Goal: Transaction & Acquisition: Purchase product/service

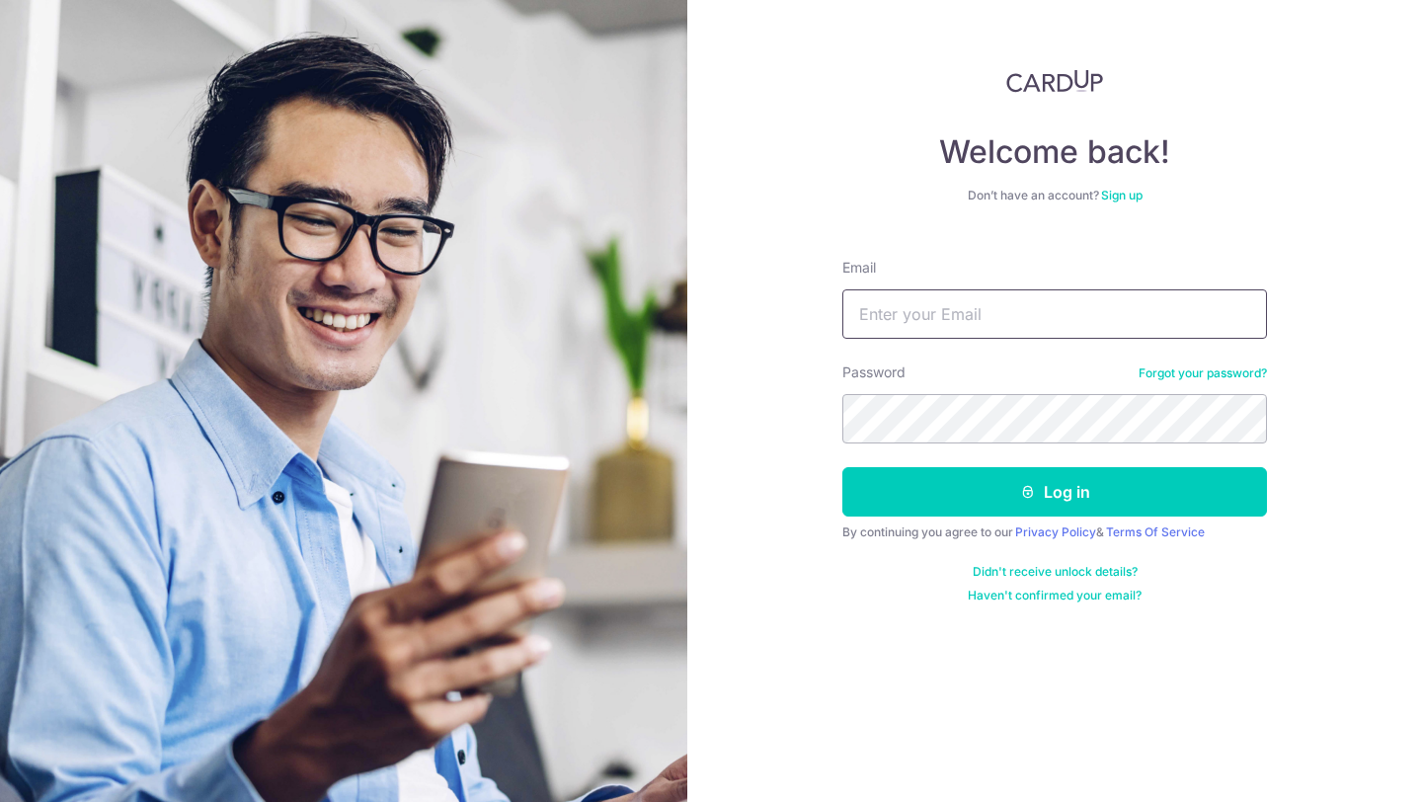
click at [938, 321] on input "Email" at bounding box center [1055, 313] width 425 height 49
type input "weissman.ayelet@gmail.com"
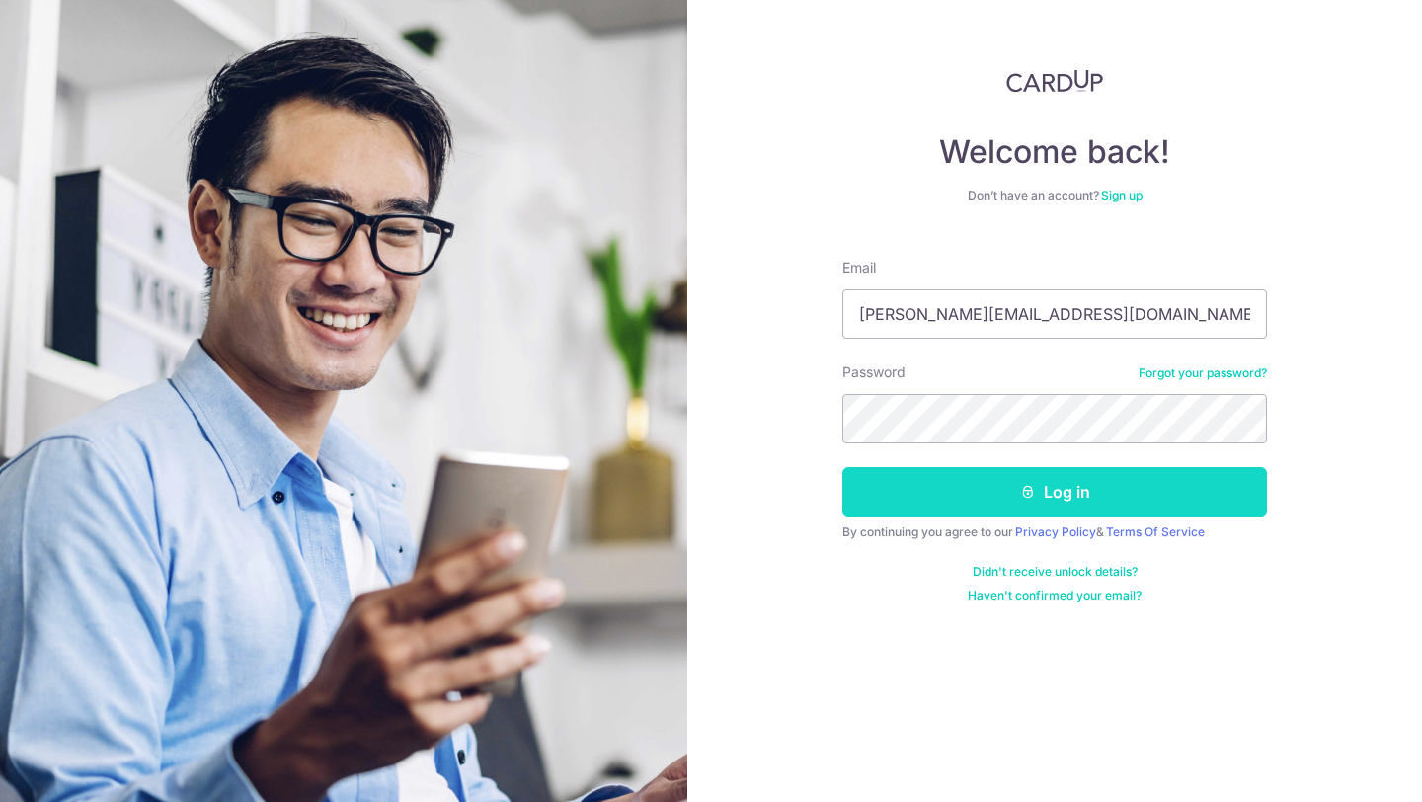
click at [1002, 496] on button "Log in" at bounding box center [1055, 491] width 425 height 49
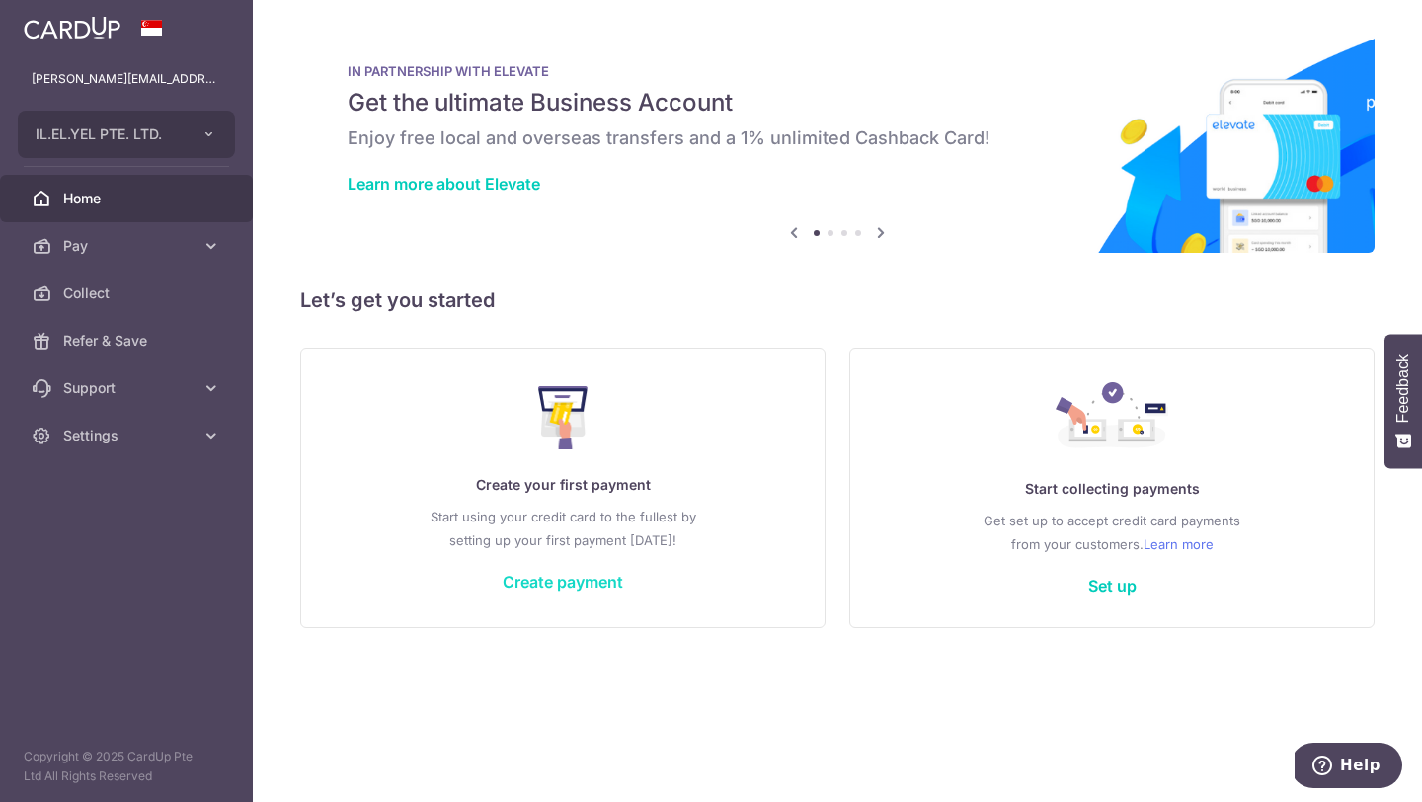
click at [544, 581] on link "Create payment" at bounding box center [563, 582] width 121 height 20
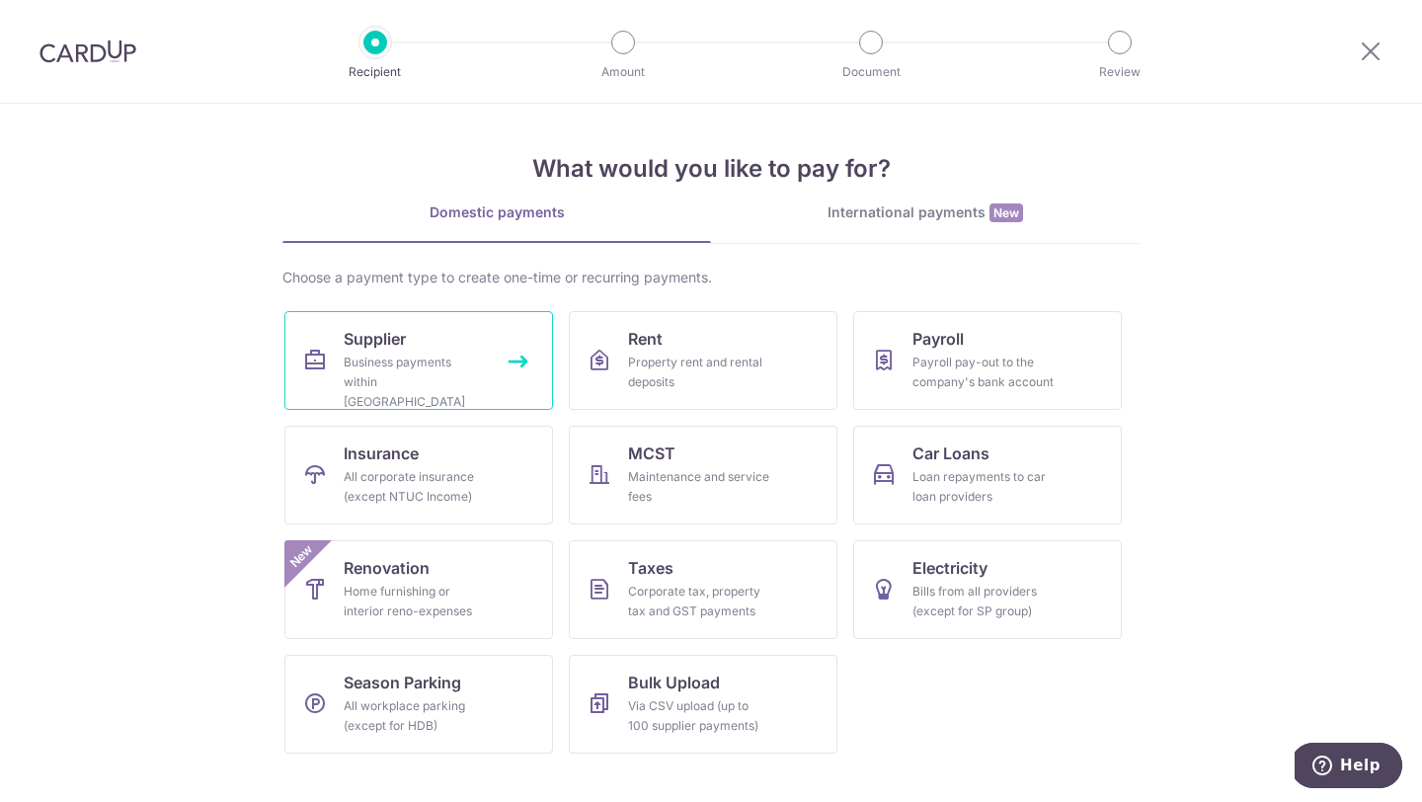
click at [456, 377] on div "Business payments within Singapore" at bounding box center [415, 382] width 142 height 59
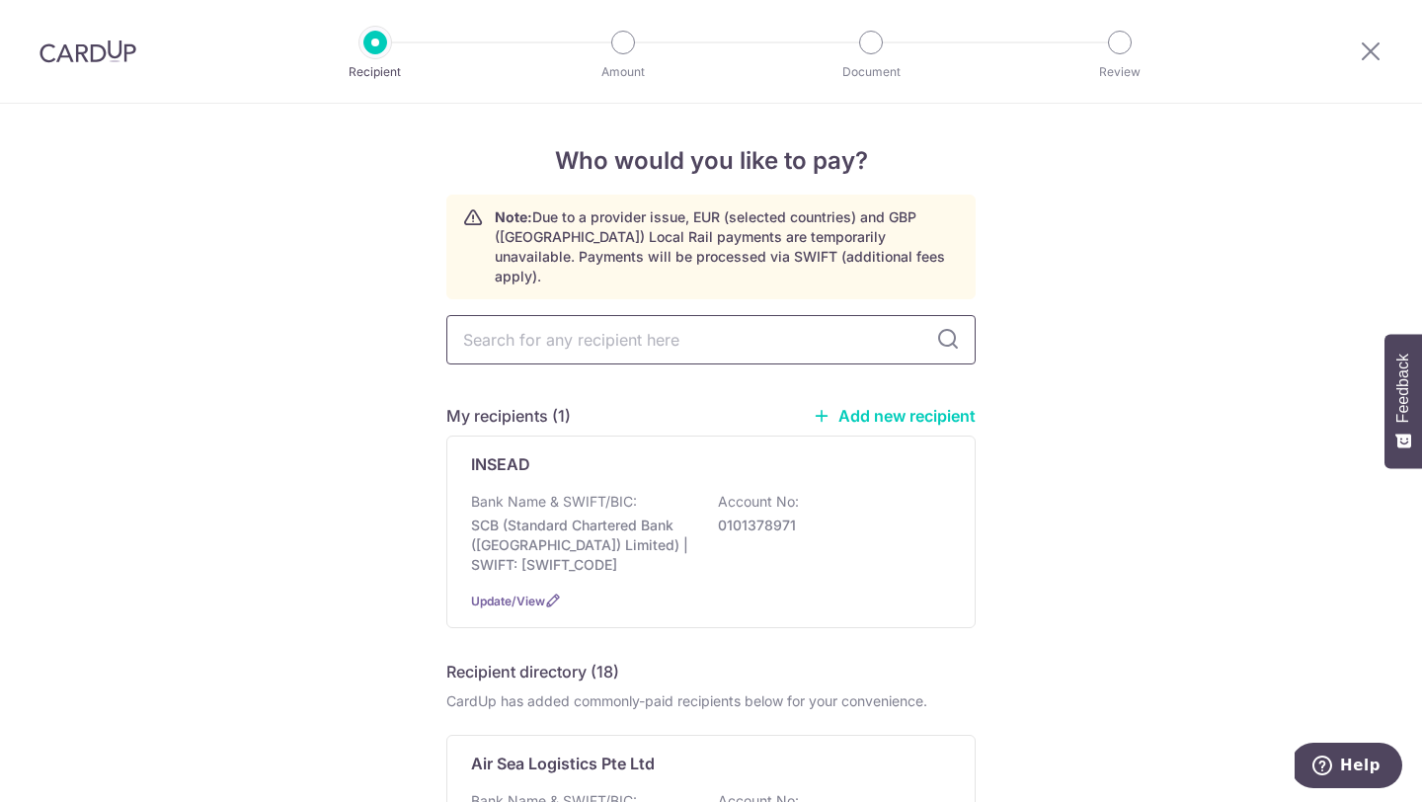
click at [549, 315] on input "text" at bounding box center [710, 339] width 529 height 49
click at [525, 327] on input "text" at bounding box center [710, 339] width 529 height 49
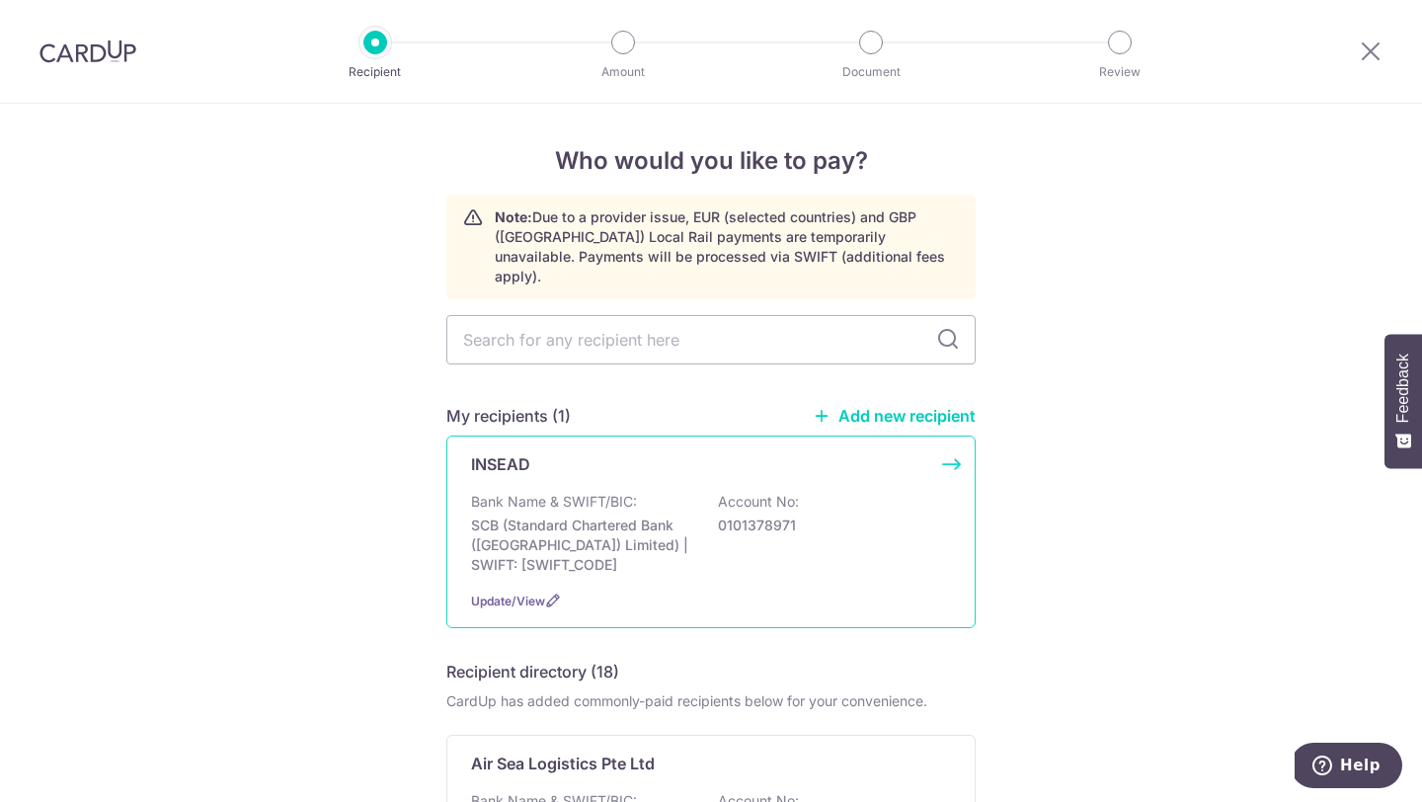
click at [655, 516] on p "SCB (Standard Chartered Bank (Singapore) Limited) | SWIFT: SCBLSG22XXX" at bounding box center [581, 545] width 221 height 59
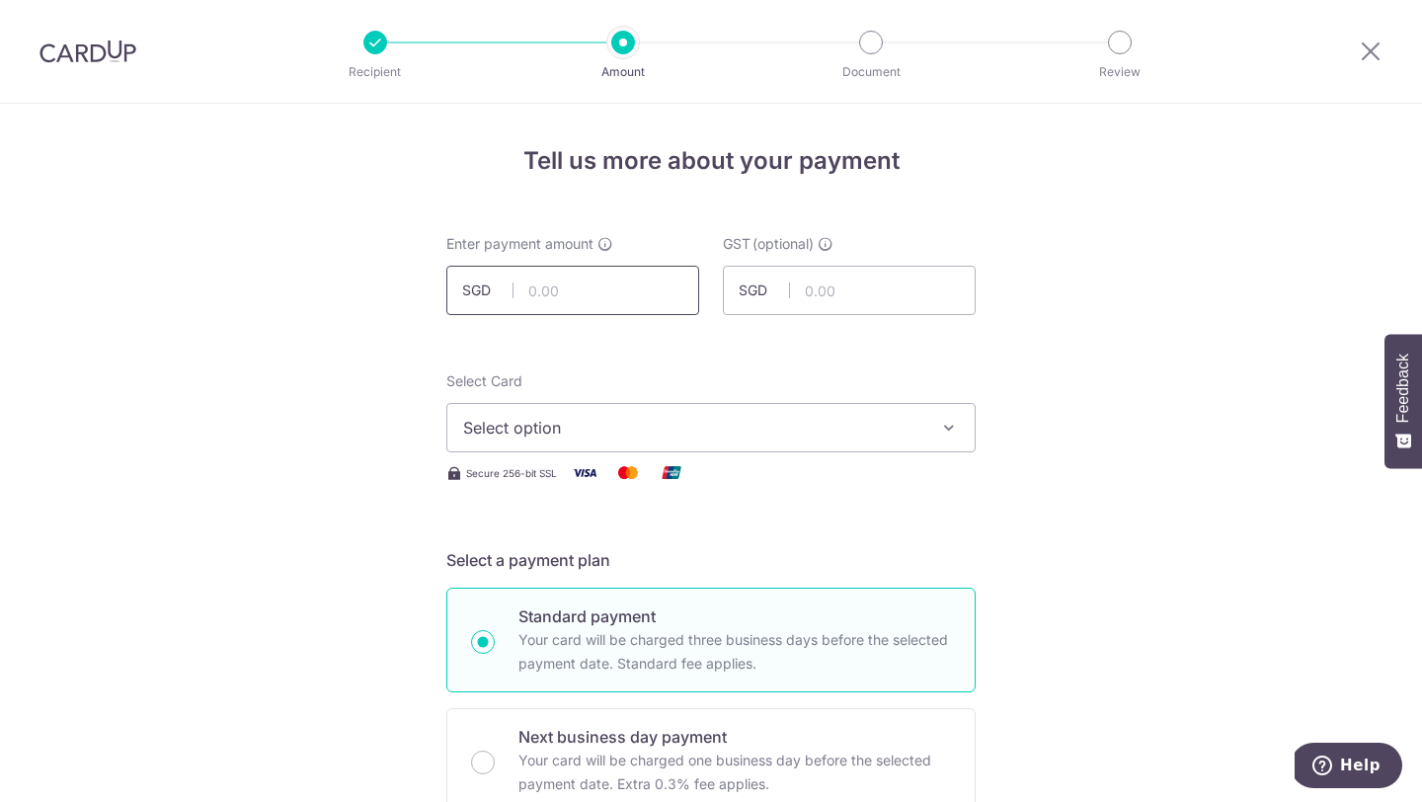
click at [623, 278] on input "text" at bounding box center [572, 290] width 253 height 49
click at [547, 282] on input "20000" at bounding box center [572, 290] width 253 height 49
type input "20,000.00"
click at [825, 297] on input "text" at bounding box center [849, 290] width 253 height 49
click at [674, 426] on span "Select option" at bounding box center [693, 428] width 460 height 24
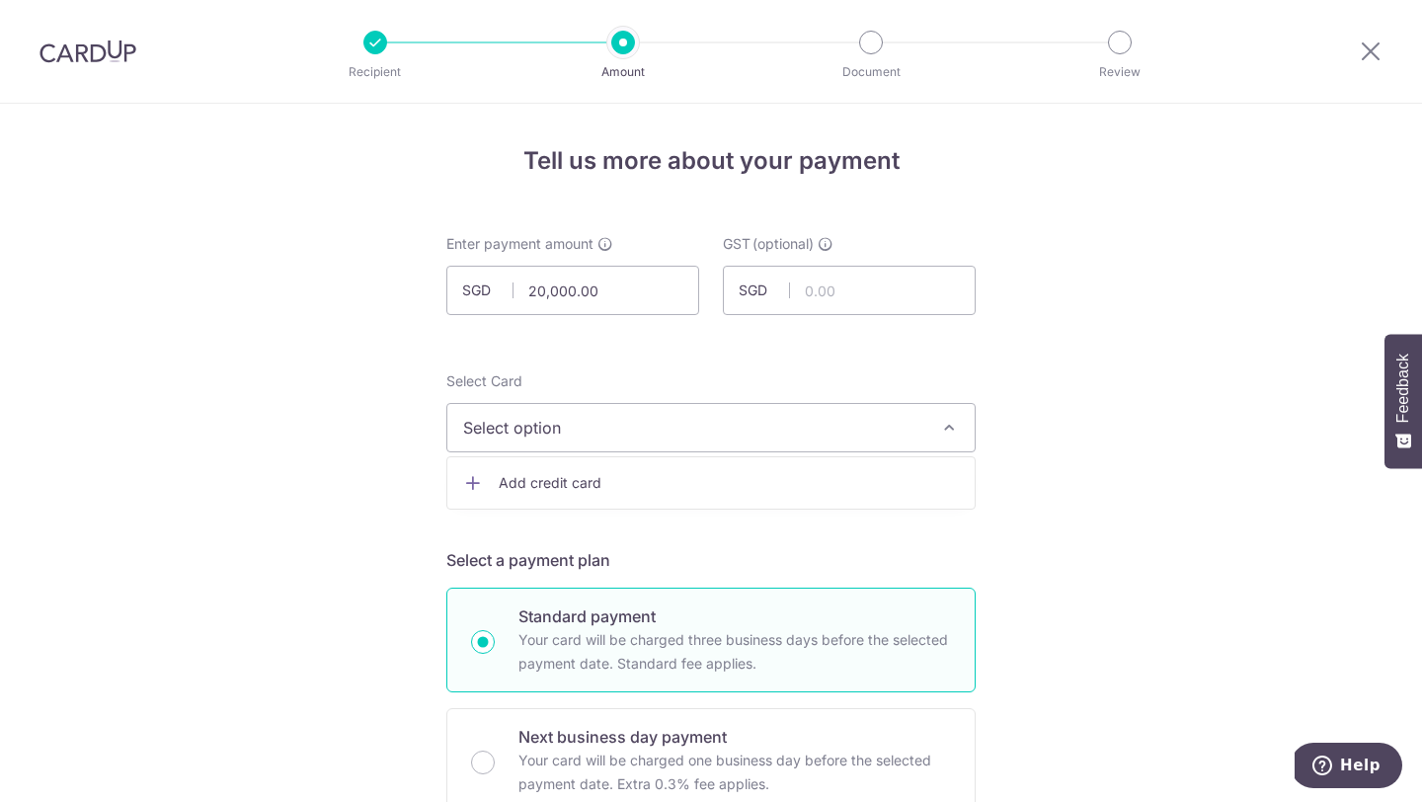
click at [647, 475] on span "Add credit card" at bounding box center [729, 483] width 460 height 20
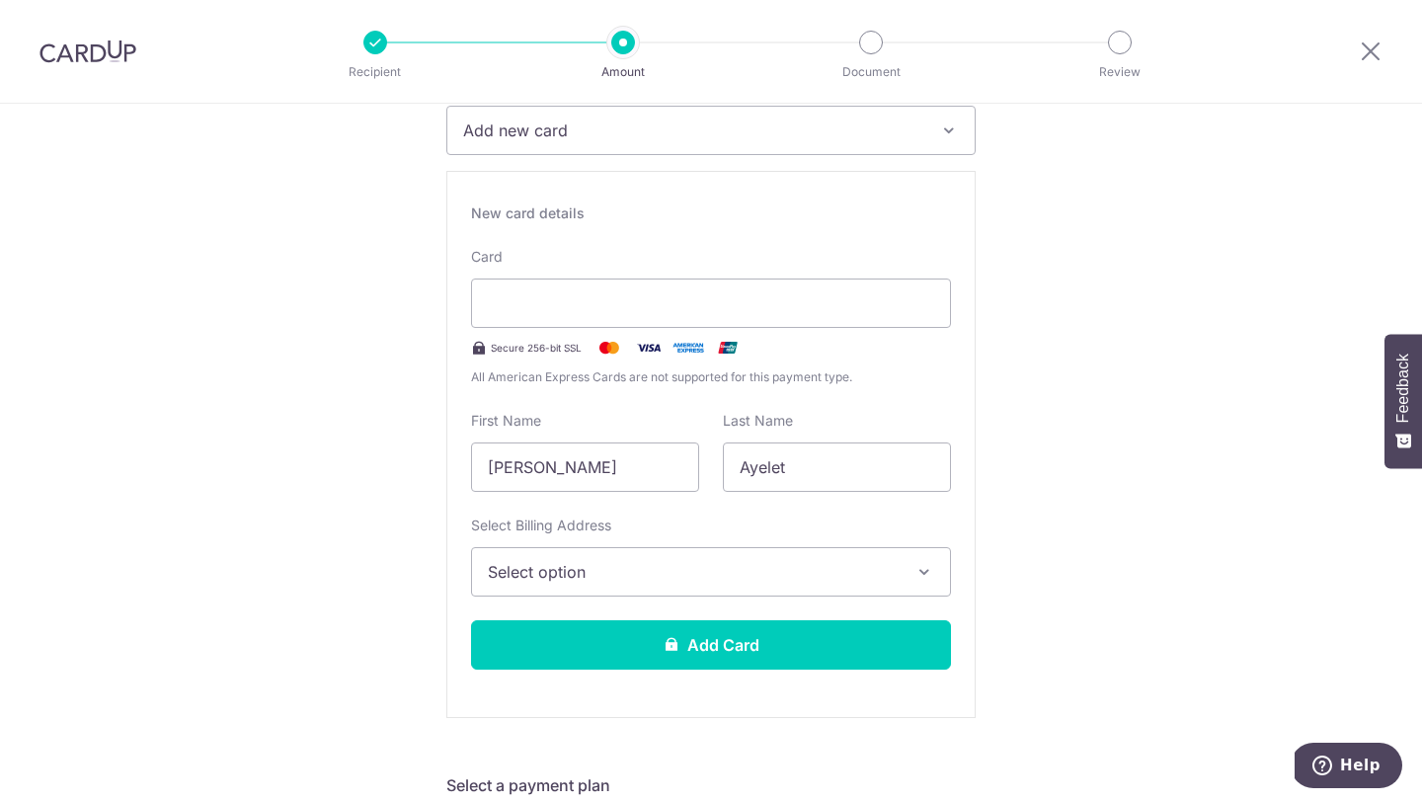
scroll to position [308, 0]
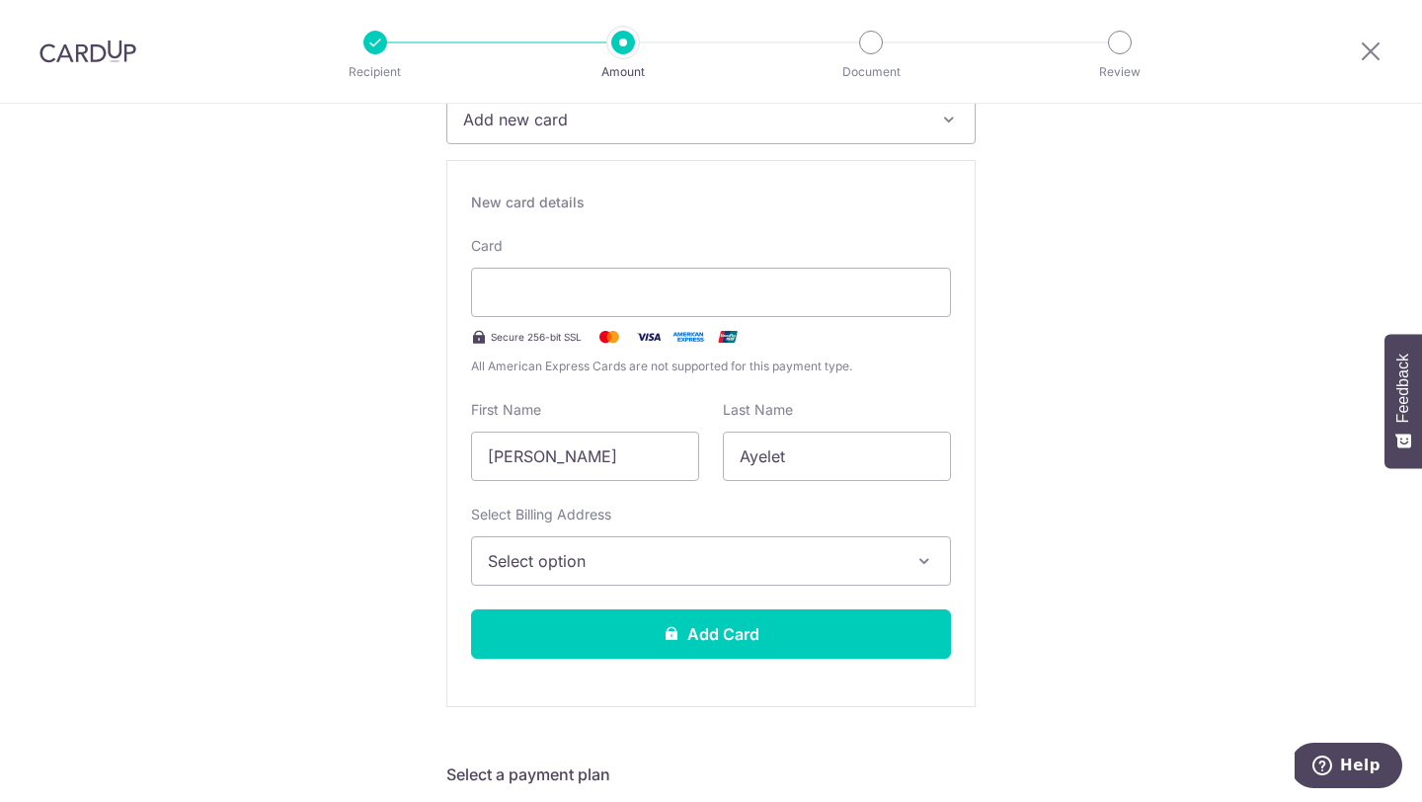
click at [750, 561] on span "Select option" at bounding box center [693, 561] width 411 height 24
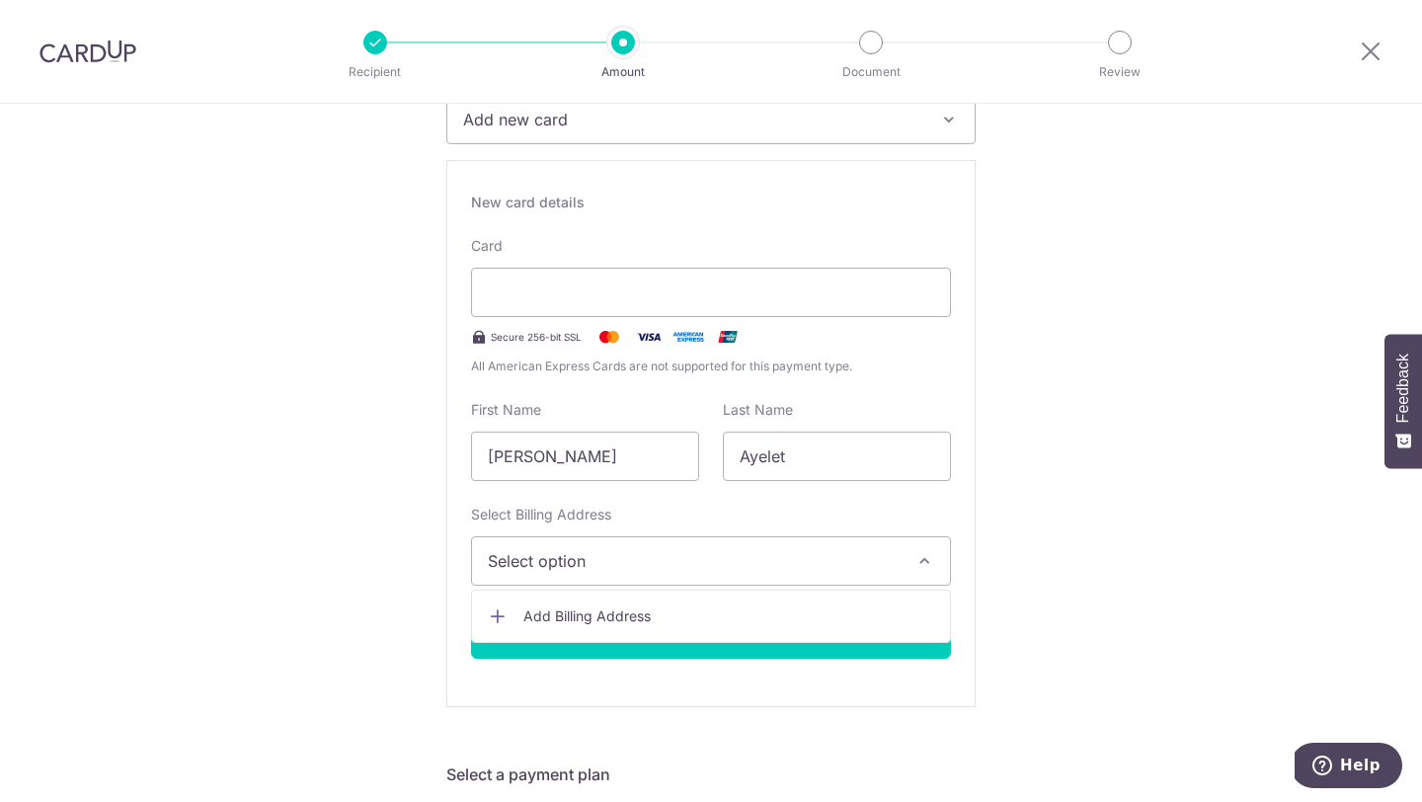
click at [698, 611] on span "Add Billing Address" at bounding box center [728, 616] width 411 height 20
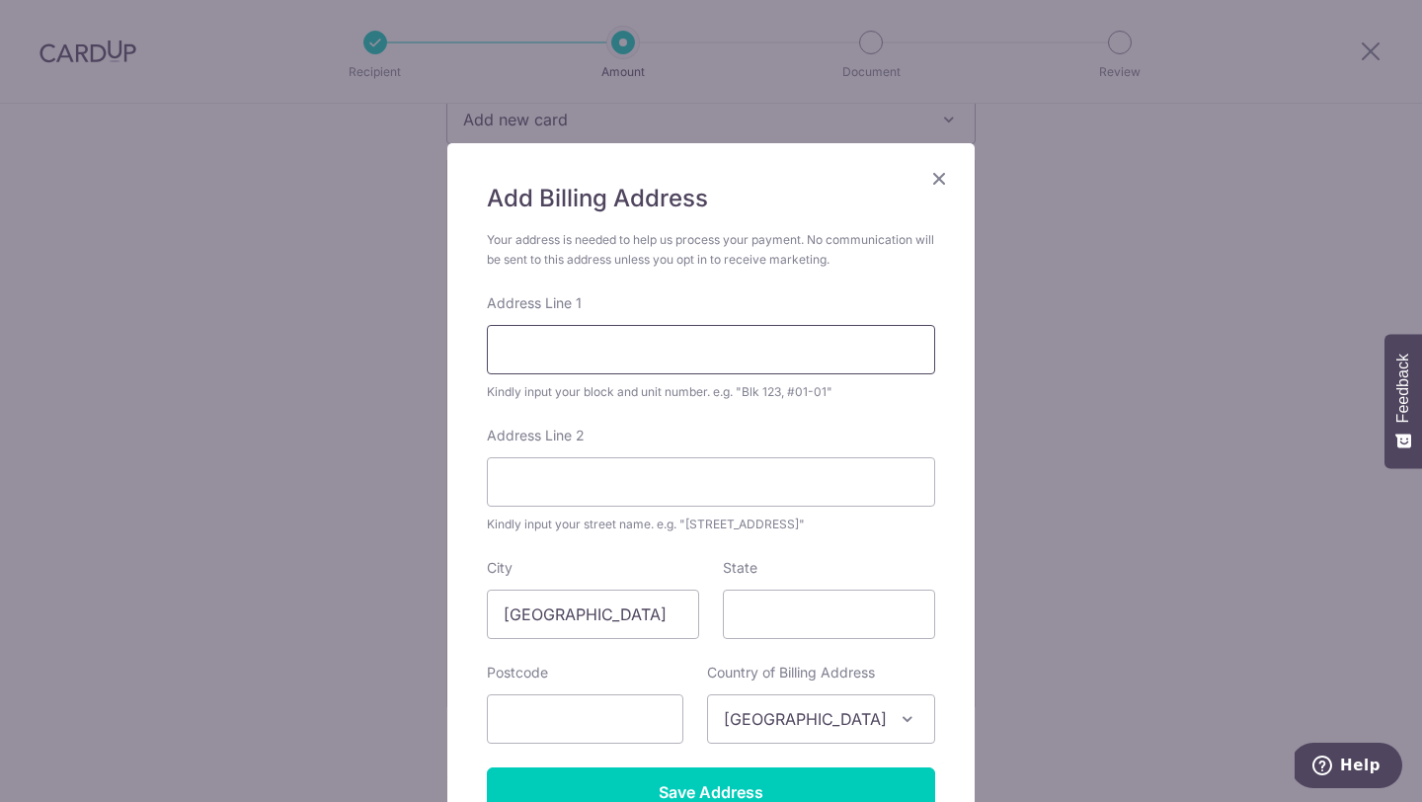
click at [524, 353] on input "Address Line 1" at bounding box center [711, 349] width 448 height 49
paste input "9, Mohammed Sultan Road,"
click at [521, 350] on input "9, Mohammed Sultan Road" at bounding box center [711, 349] width 448 height 49
type input "9 Mohammed Sultan Road"
click at [532, 500] on input "Address Line 2" at bounding box center [711, 481] width 448 height 49
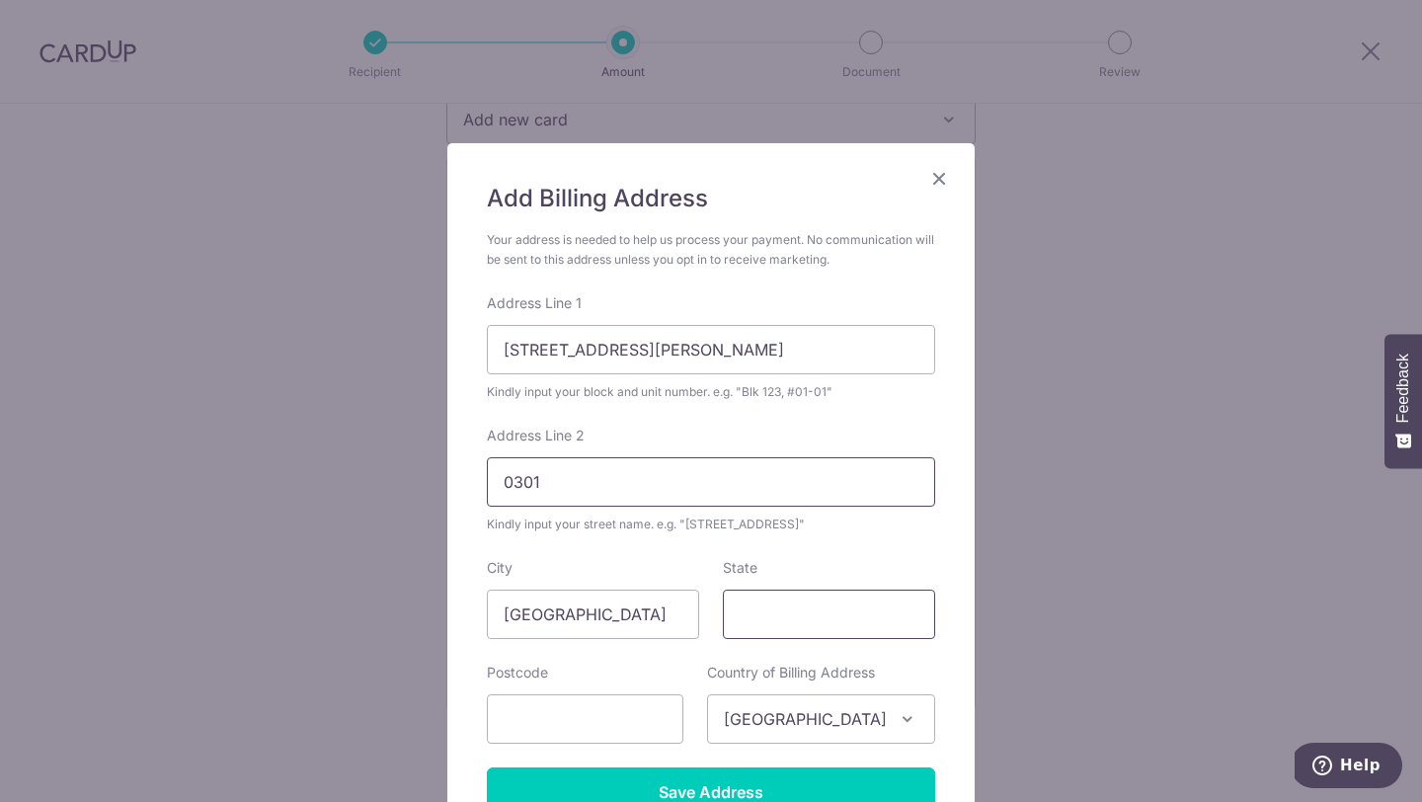
type input "0301"
click at [770, 612] on input "State" at bounding box center [829, 614] width 212 height 49
click at [554, 712] on input "text" at bounding box center [585, 718] width 197 height 49
paste input "238959"
type input "238959"
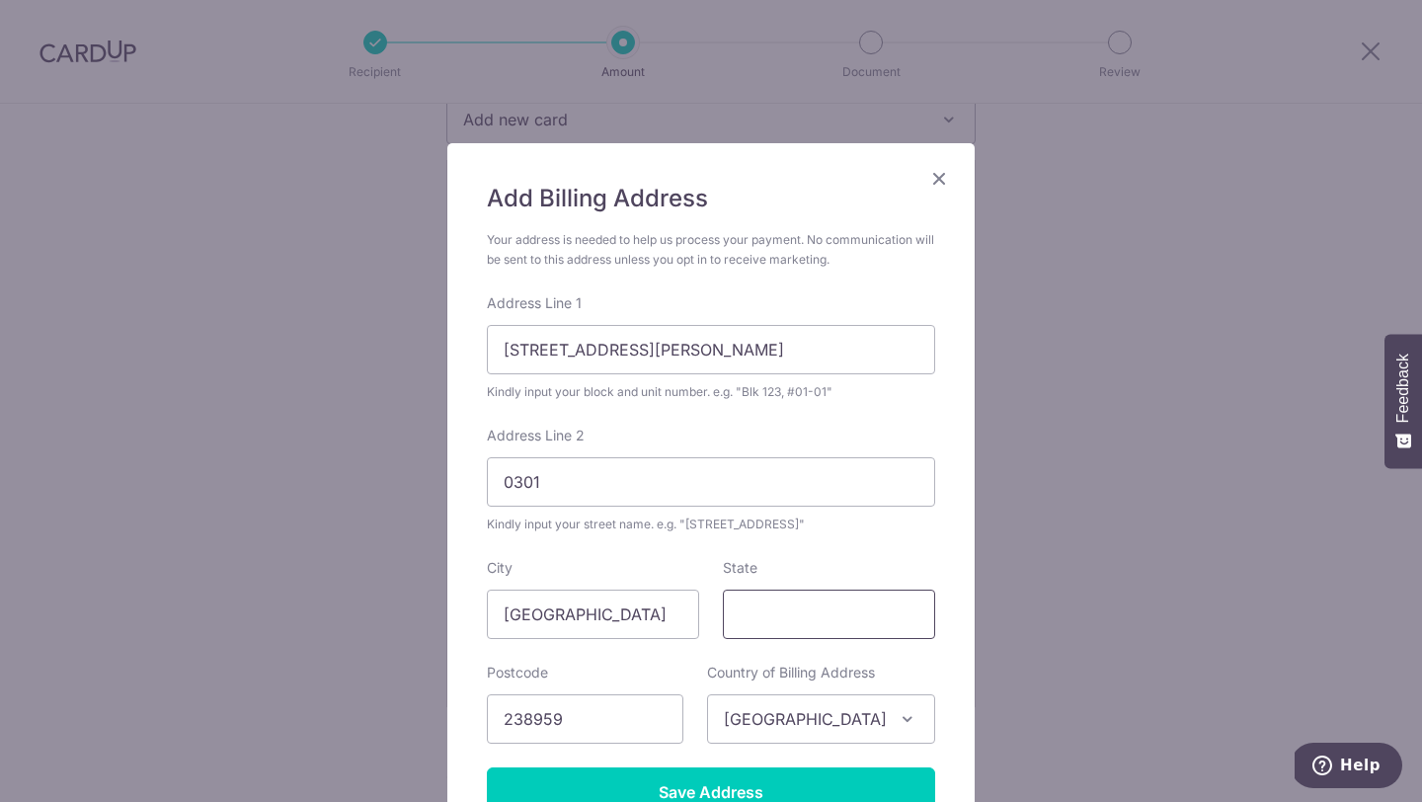
click at [747, 617] on input "State" at bounding box center [829, 614] width 212 height 49
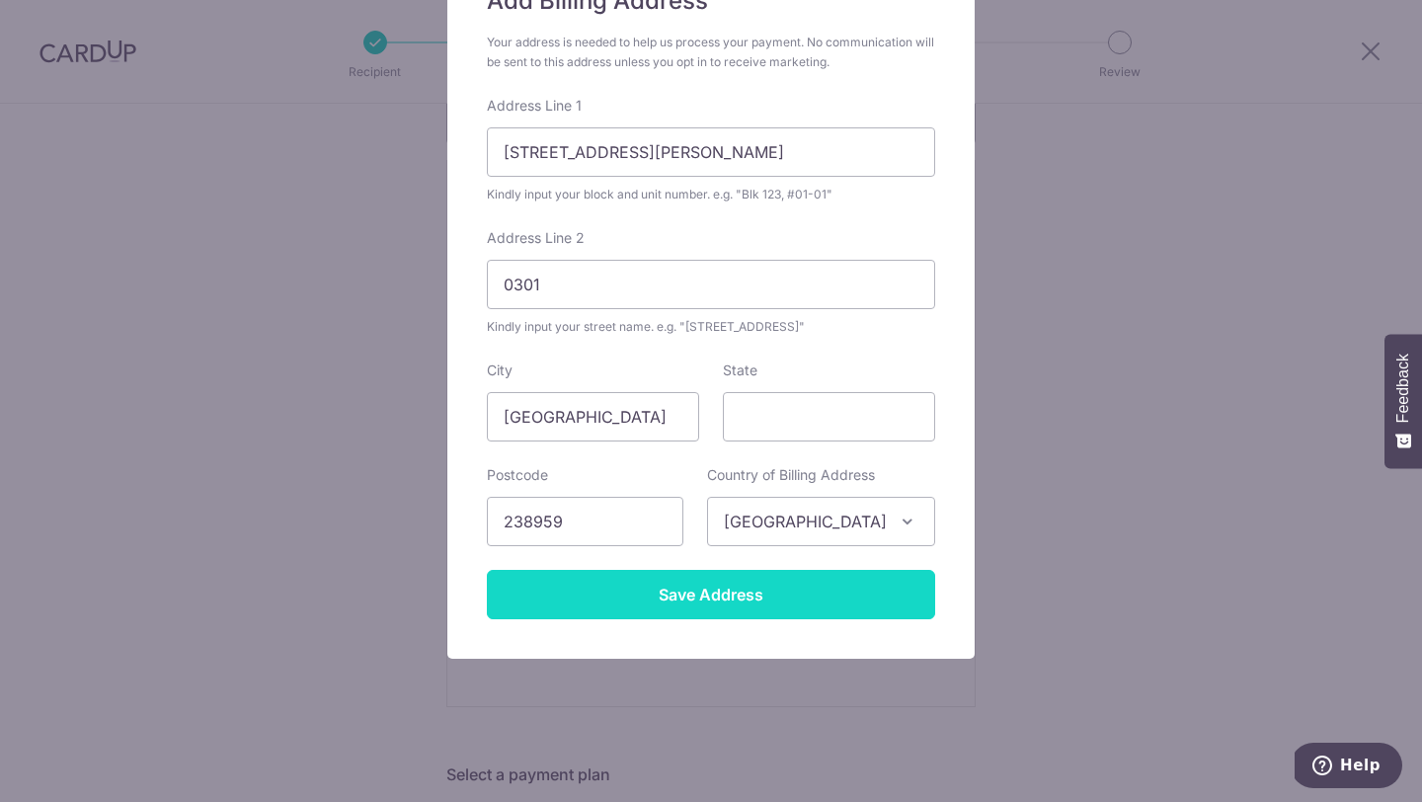
click at [735, 597] on input "Save Address" at bounding box center [711, 594] width 448 height 49
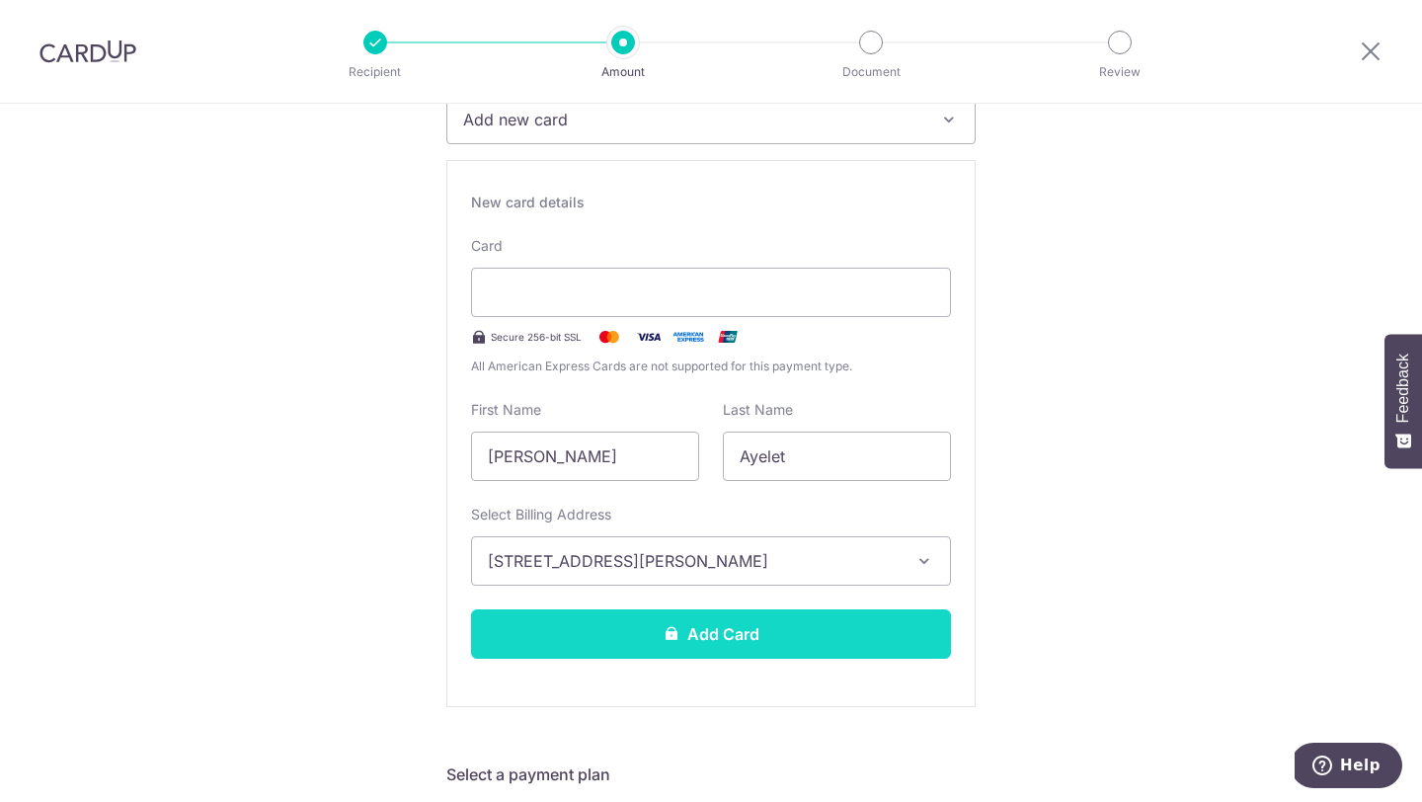
click at [797, 625] on button "Add Card" at bounding box center [711, 633] width 480 height 49
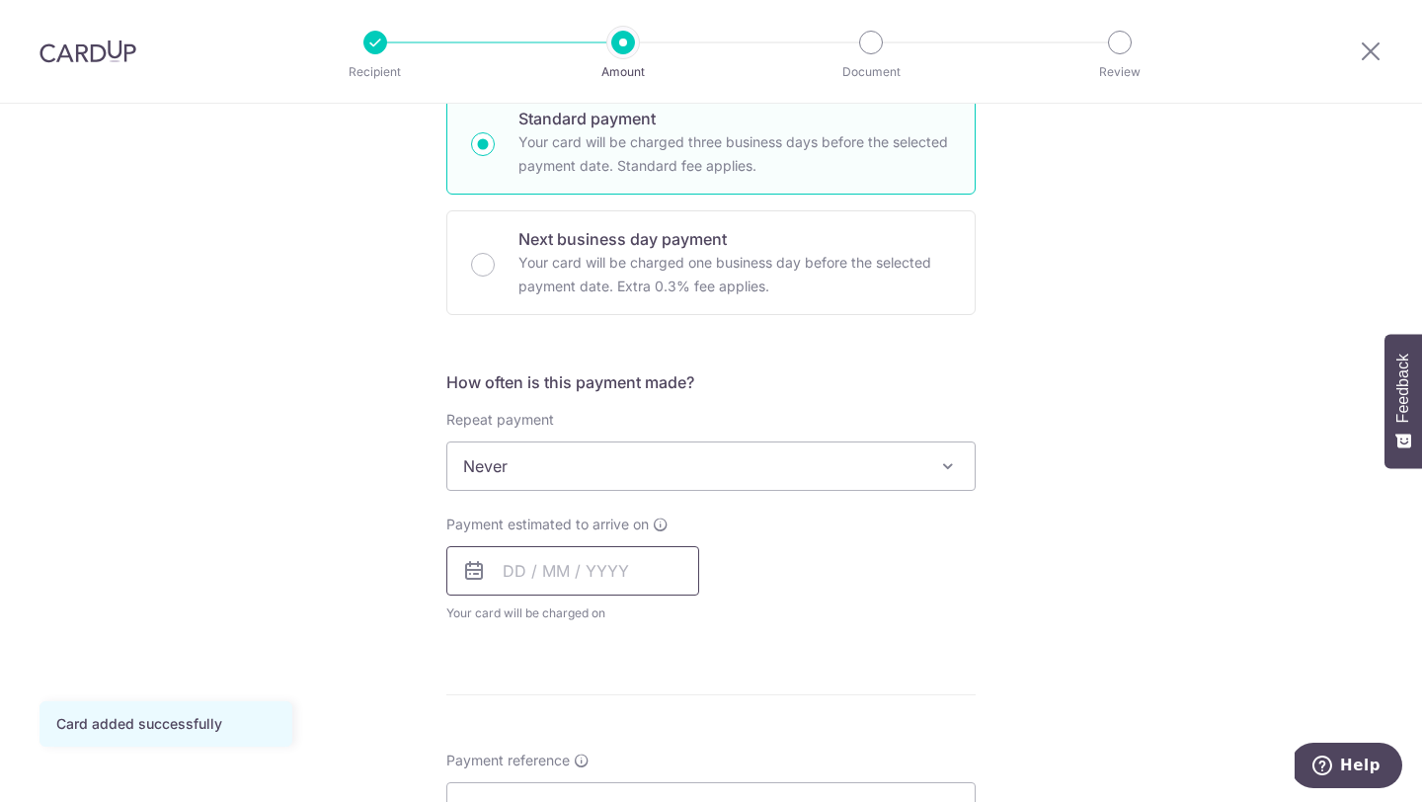
scroll to position [508, 0]
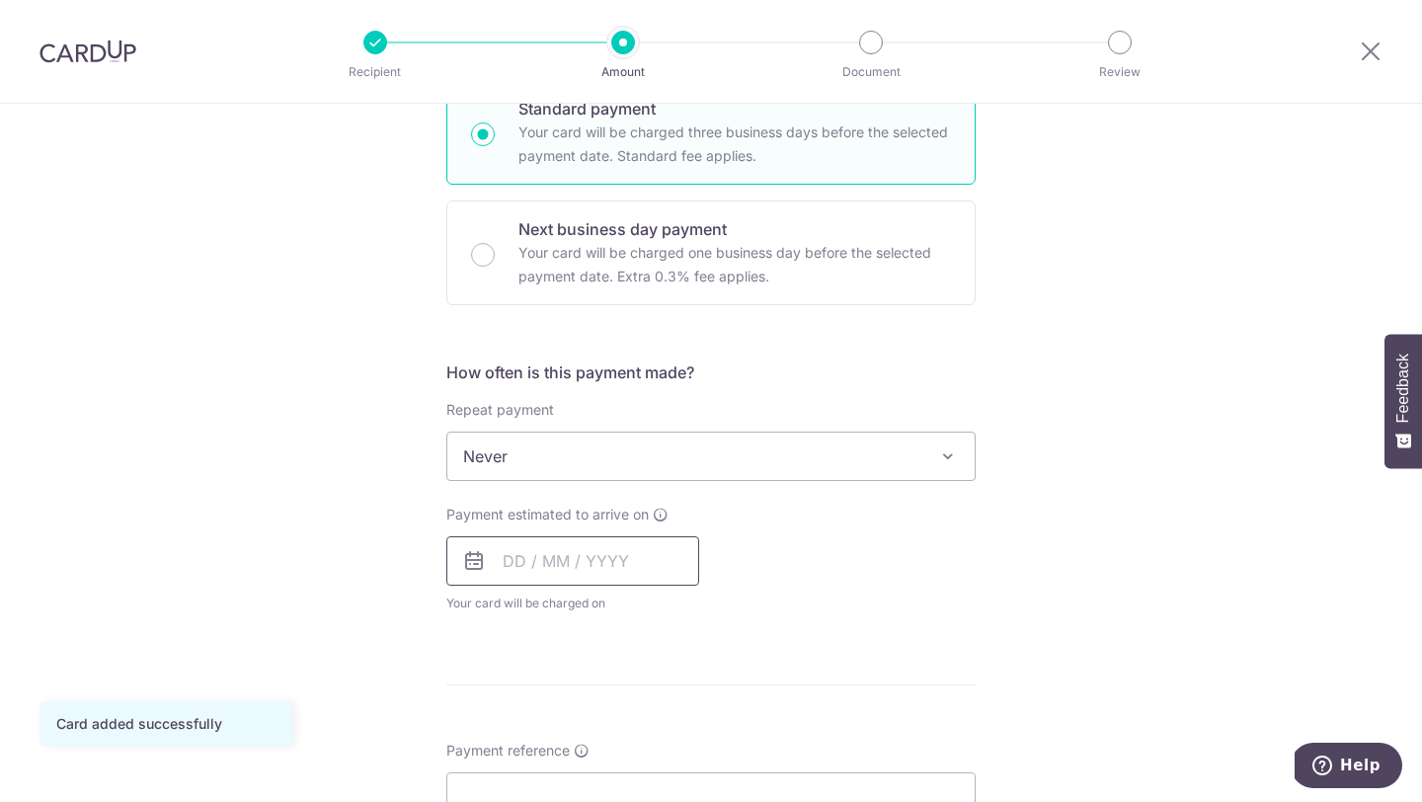
click at [514, 554] on input "text" at bounding box center [572, 560] width 253 height 49
click at [565, 751] on link "7" at bounding box center [566, 741] width 32 height 32
type input "[DATE]"
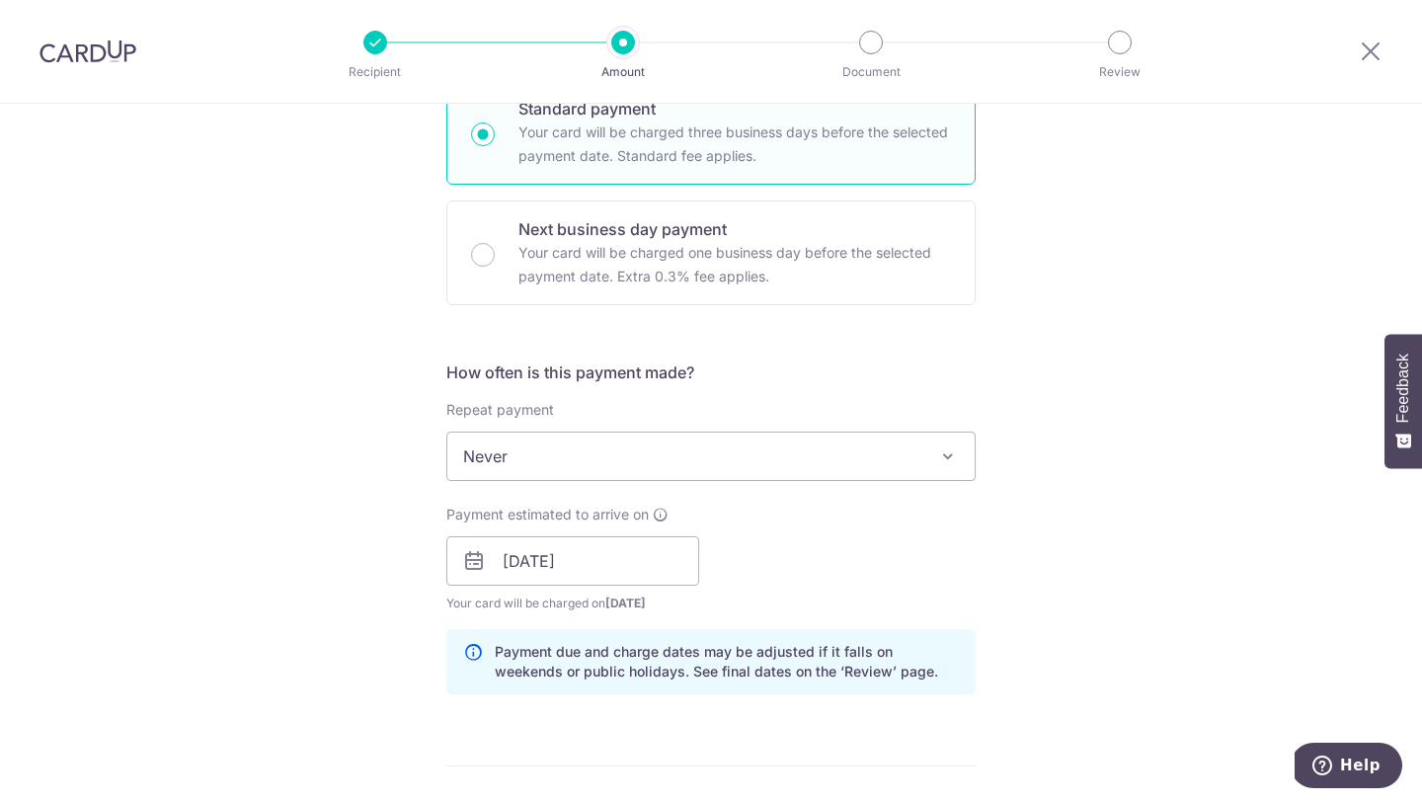
click at [534, 525] on div "Payment estimated to arrive on [DATE] Prev Next Oct Nov [DATE] 2026 2027 2028 2…" at bounding box center [572, 559] width 253 height 109
click at [534, 550] on input "[DATE]" at bounding box center [572, 560] width 253 height 49
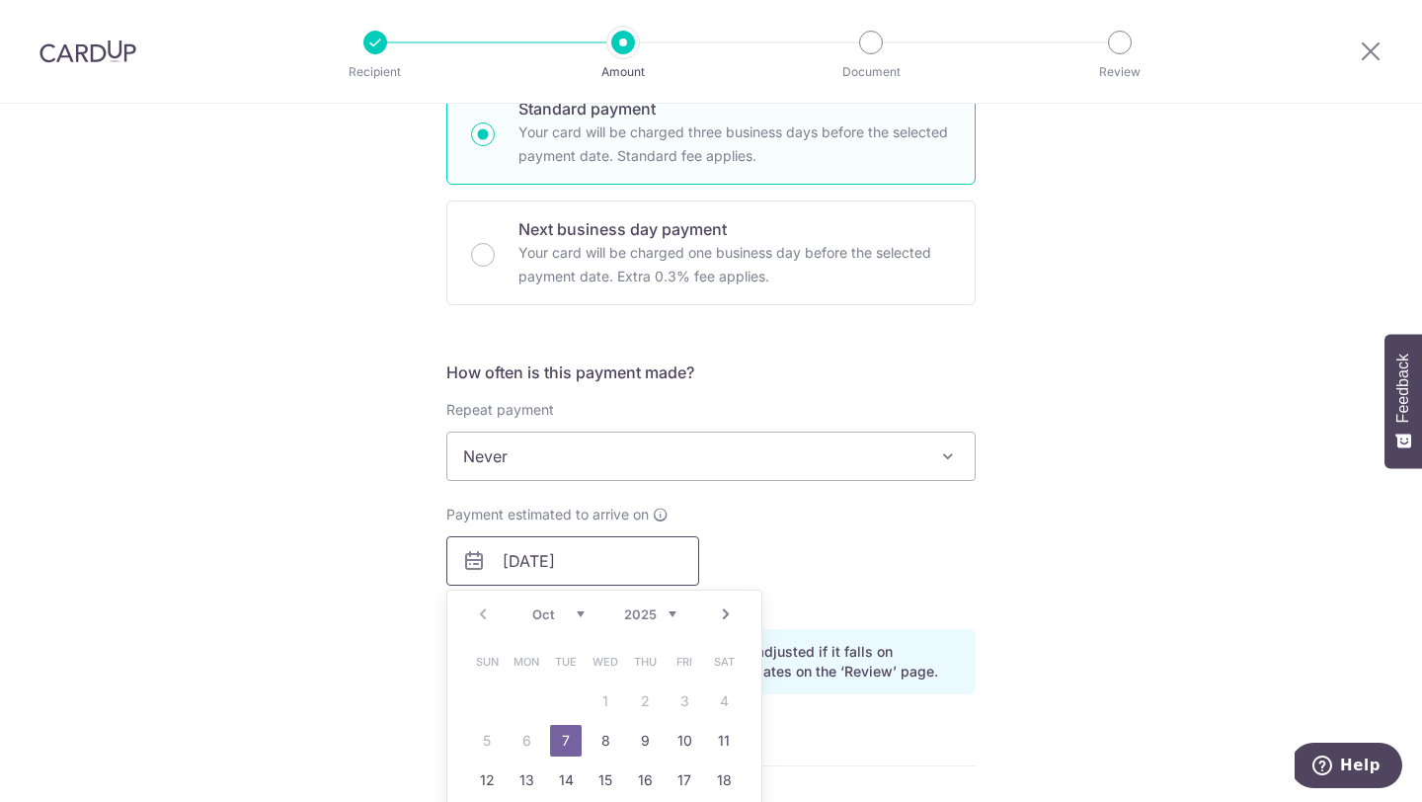
scroll to position [631, 0]
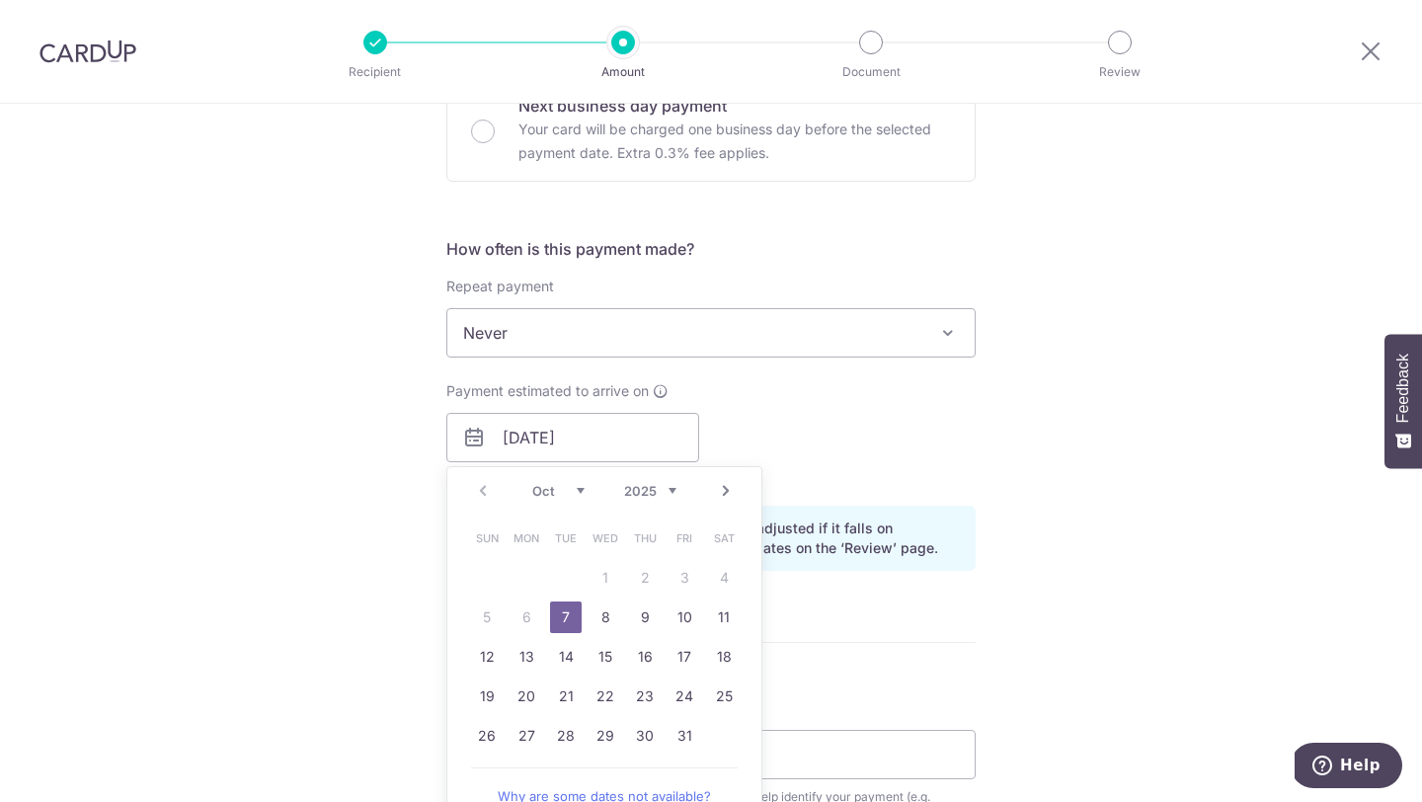
click at [560, 350] on span "Never" at bounding box center [710, 332] width 527 height 47
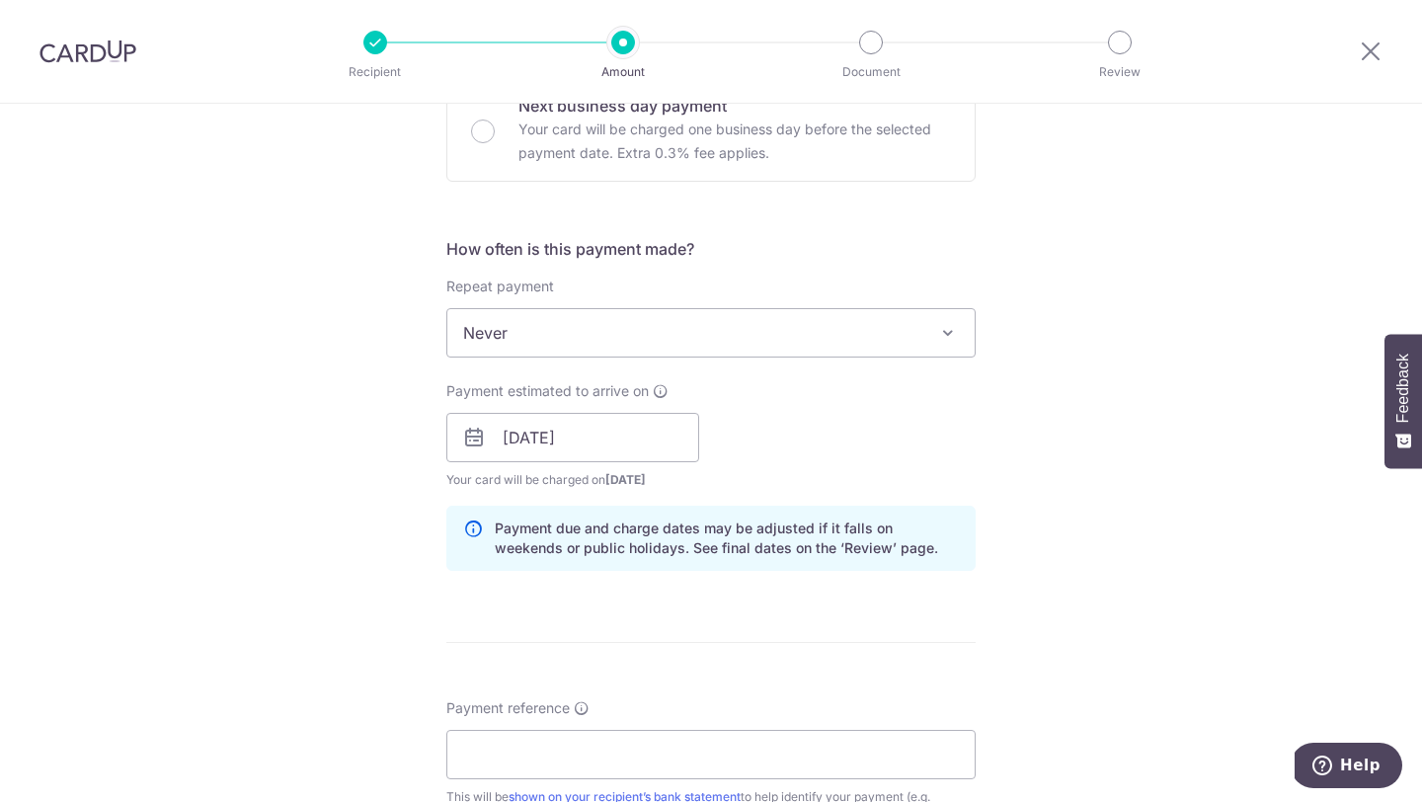
click at [334, 446] on div "Tell us more about your payment Enter payment amount SGD 20,000.00 20000.00 GST…" at bounding box center [711, 473] width 1422 height 2000
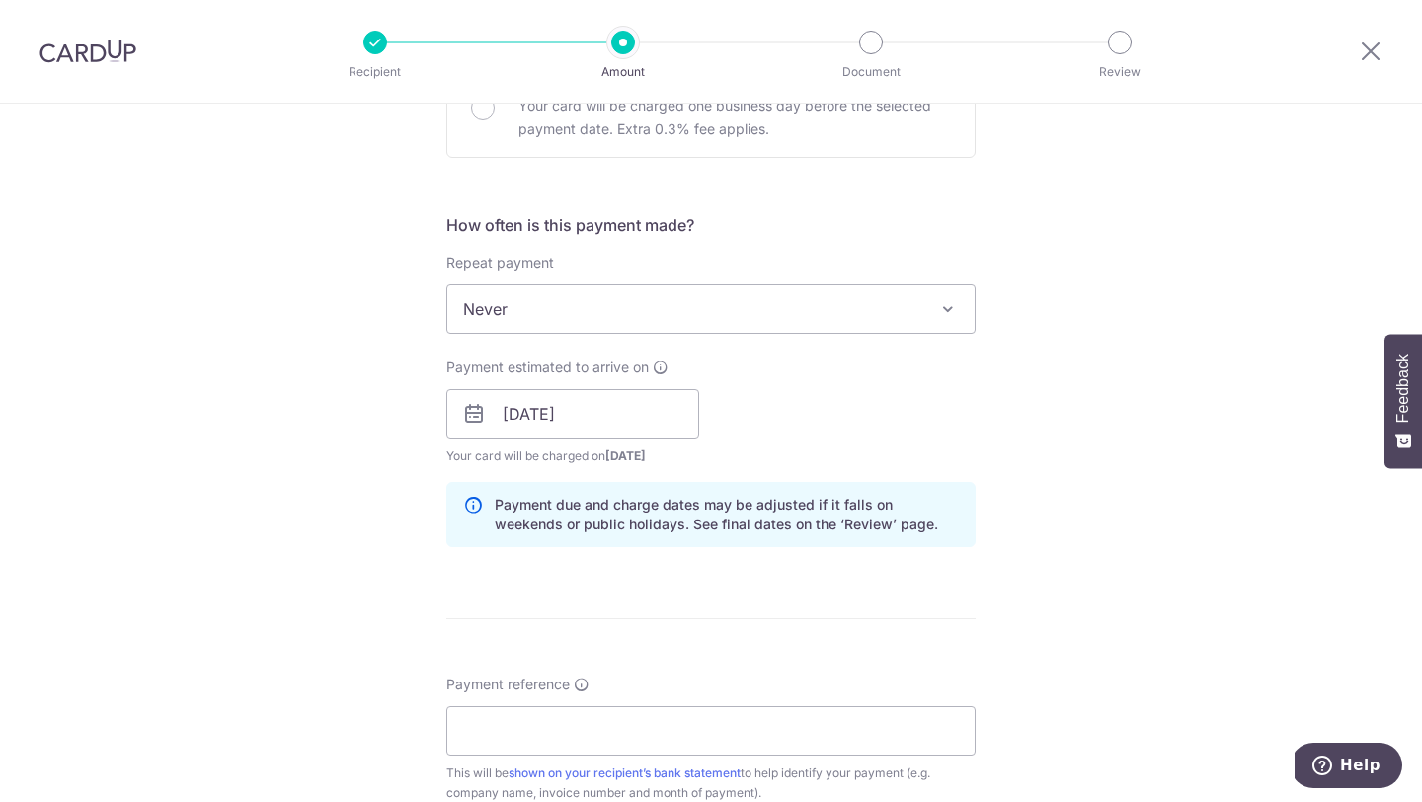
scroll to position [656, 0]
click at [629, 429] on input "[DATE]" at bounding box center [572, 412] width 253 height 49
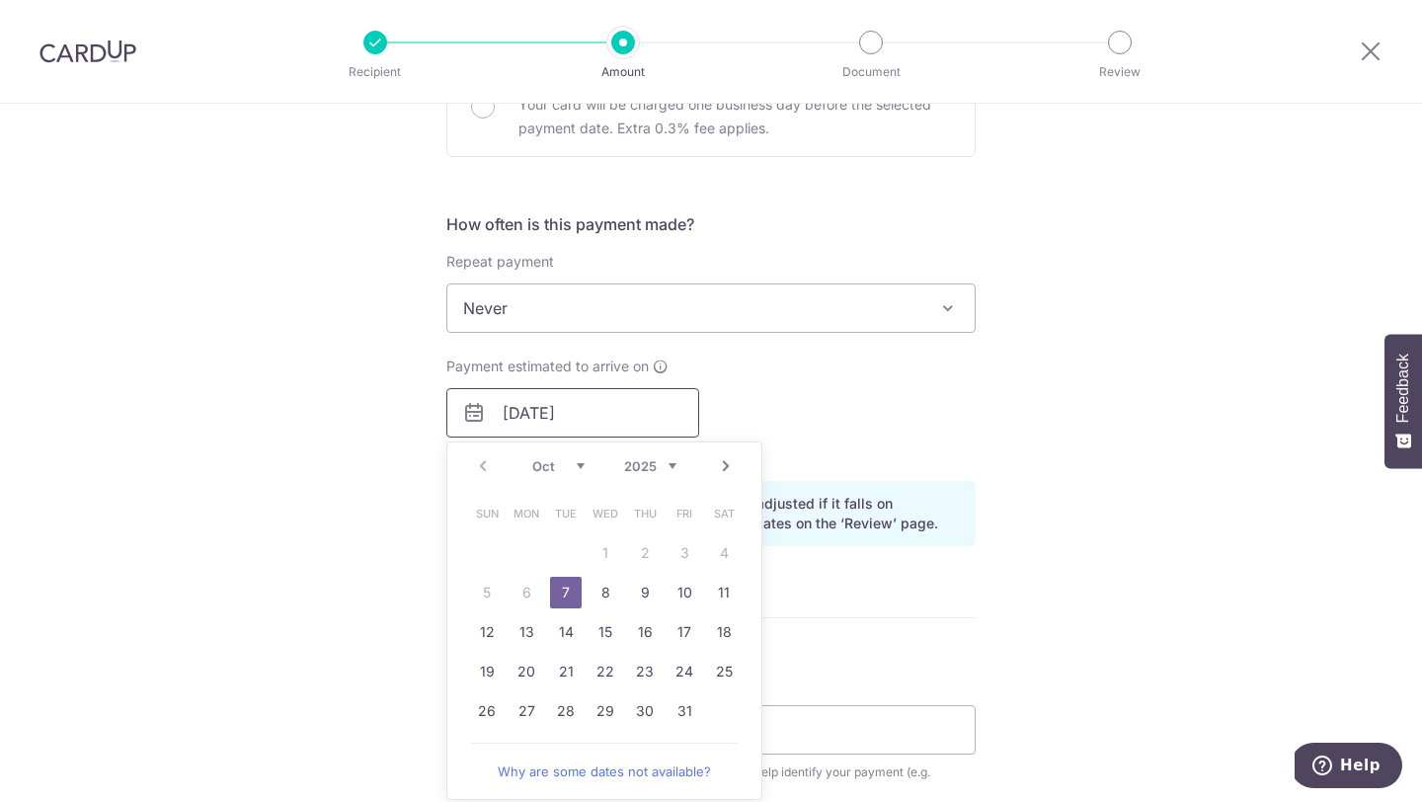
click at [629, 429] on input "[DATE]" at bounding box center [572, 412] width 253 height 49
click at [750, 414] on div "Payment estimated to arrive on 07/10/2025 Prev Next Oct Nov Dec 2025 2026 2027 …" at bounding box center [711, 411] width 553 height 109
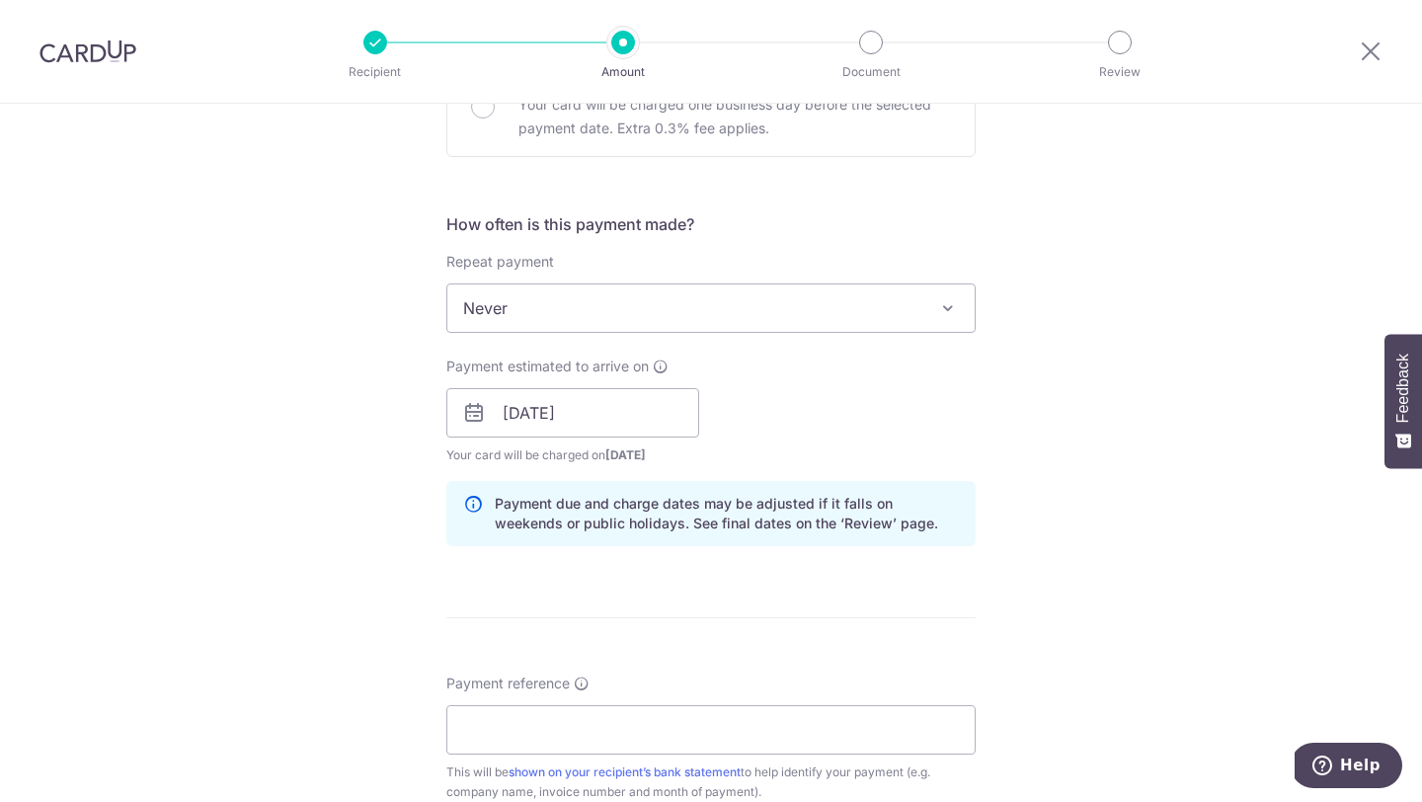
click at [646, 456] on span "02/10/2025" at bounding box center [625, 454] width 40 height 15
click at [649, 413] on input "[DATE]" at bounding box center [572, 412] width 253 height 49
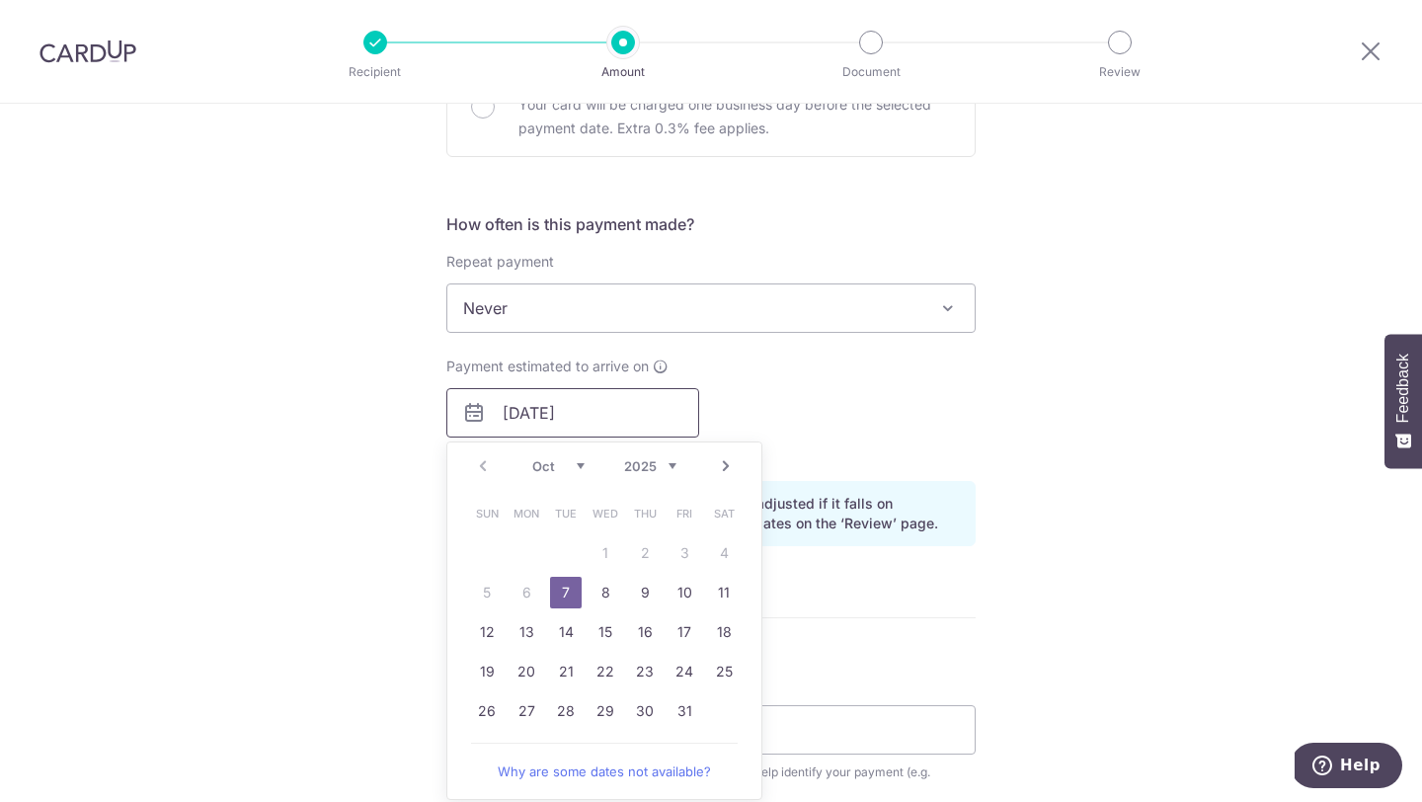
click at [649, 414] on input "[DATE]" at bounding box center [572, 412] width 253 height 49
click at [777, 458] on div "Payment estimated to arrive on 07/10/2025 Prev Next Oct Nov Dec 2025 2026 2027 …" at bounding box center [711, 411] width 553 height 109
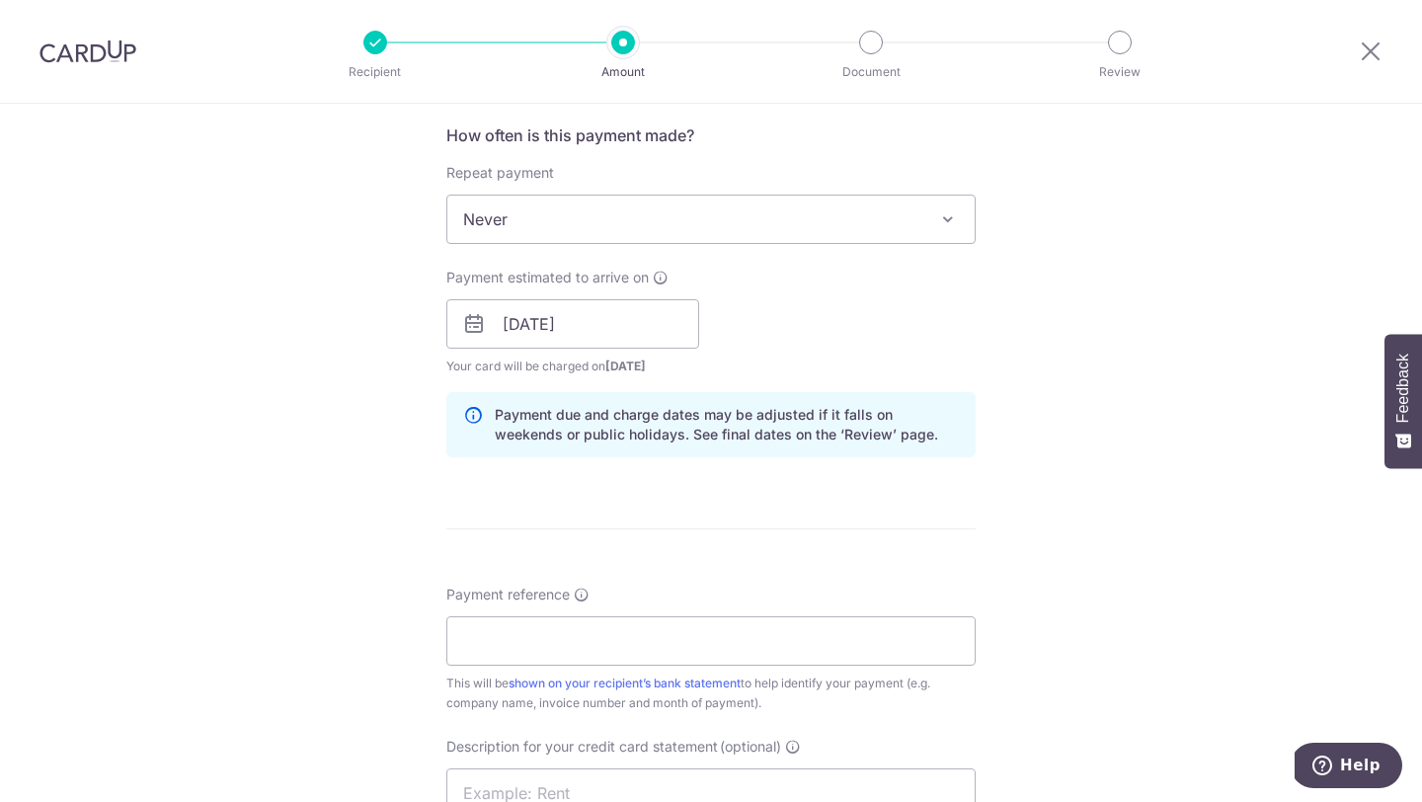
scroll to position [841, 0]
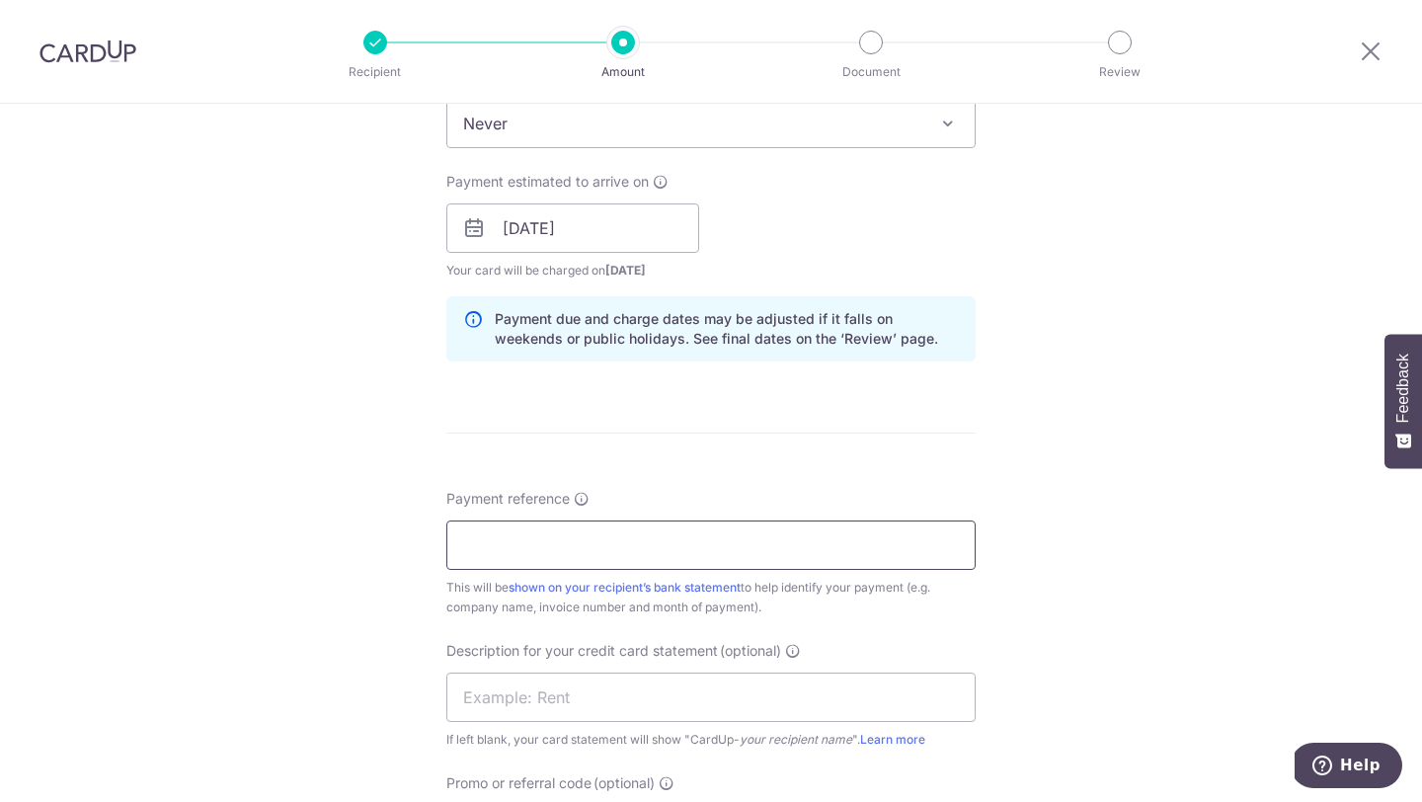
click at [679, 547] on input "Payment reference" at bounding box center [710, 545] width 529 height 49
type input "[PERSON_NAME]"
click at [616, 690] on input "text" at bounding box center [710, 697] width 529 height 49
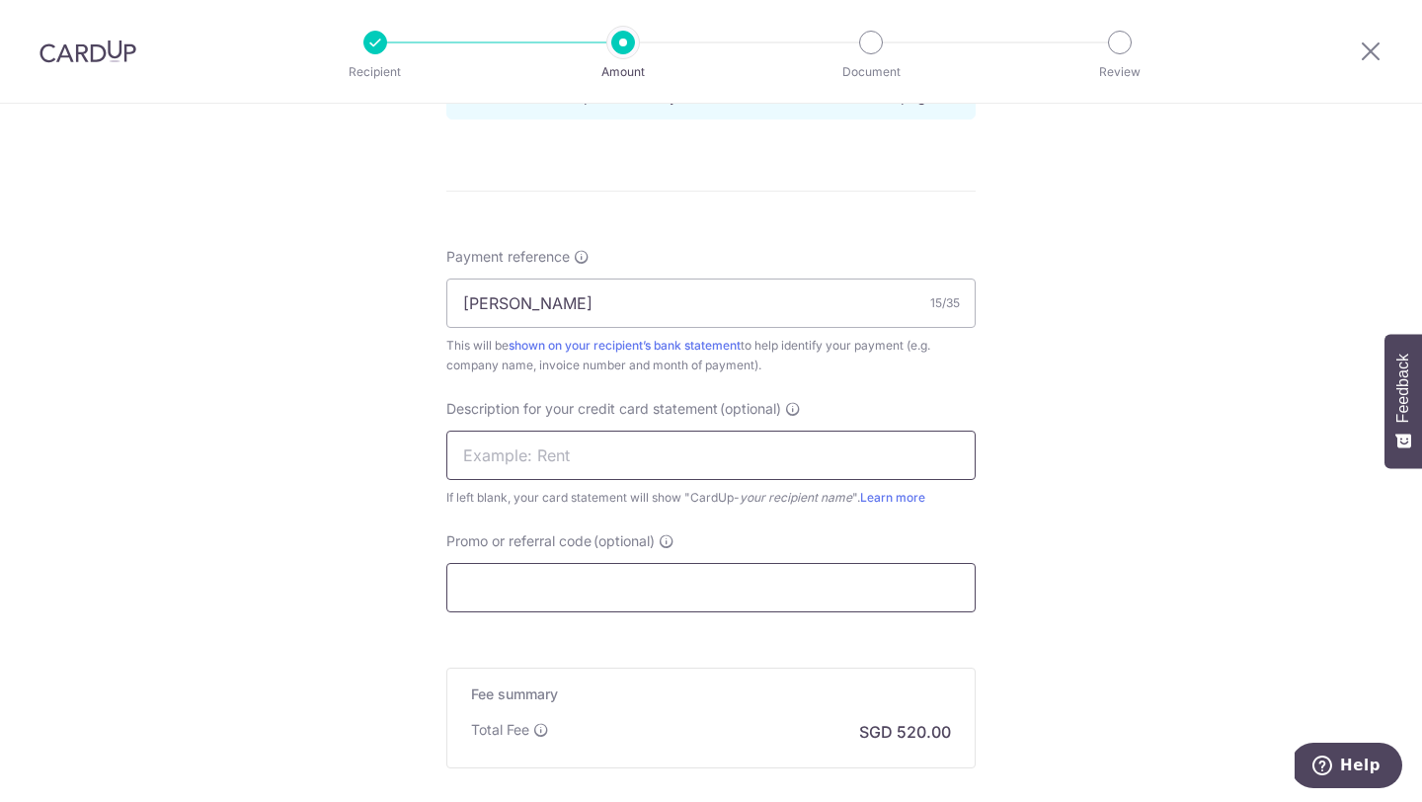
scroll to position [1088, 0]
click at [584, 570] on input "Promo or referral code (optional)" at bounding box center [710, 581] width 529 height 49
paste input "OCBC155"
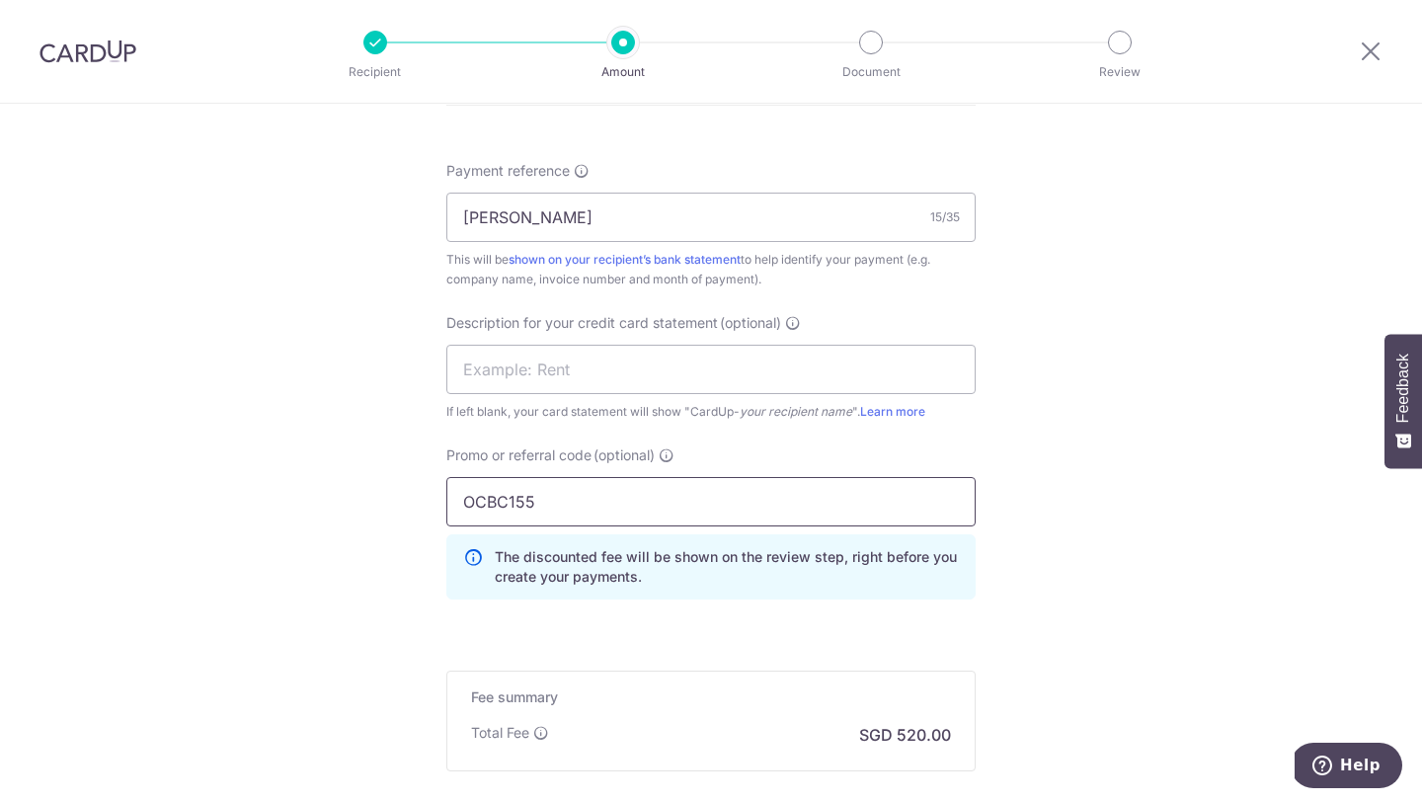
scroll to position [1333, 0]
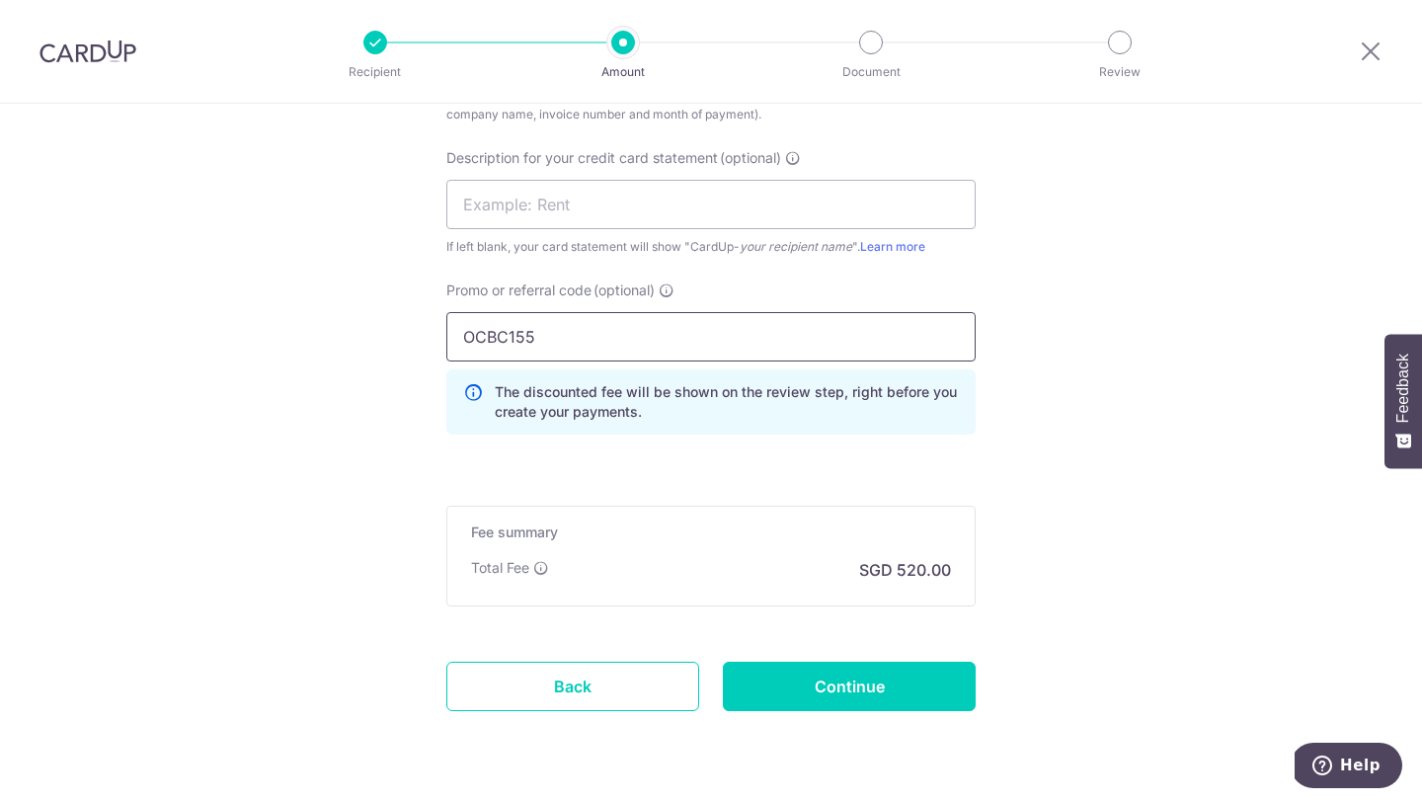
type input "OCBC155"
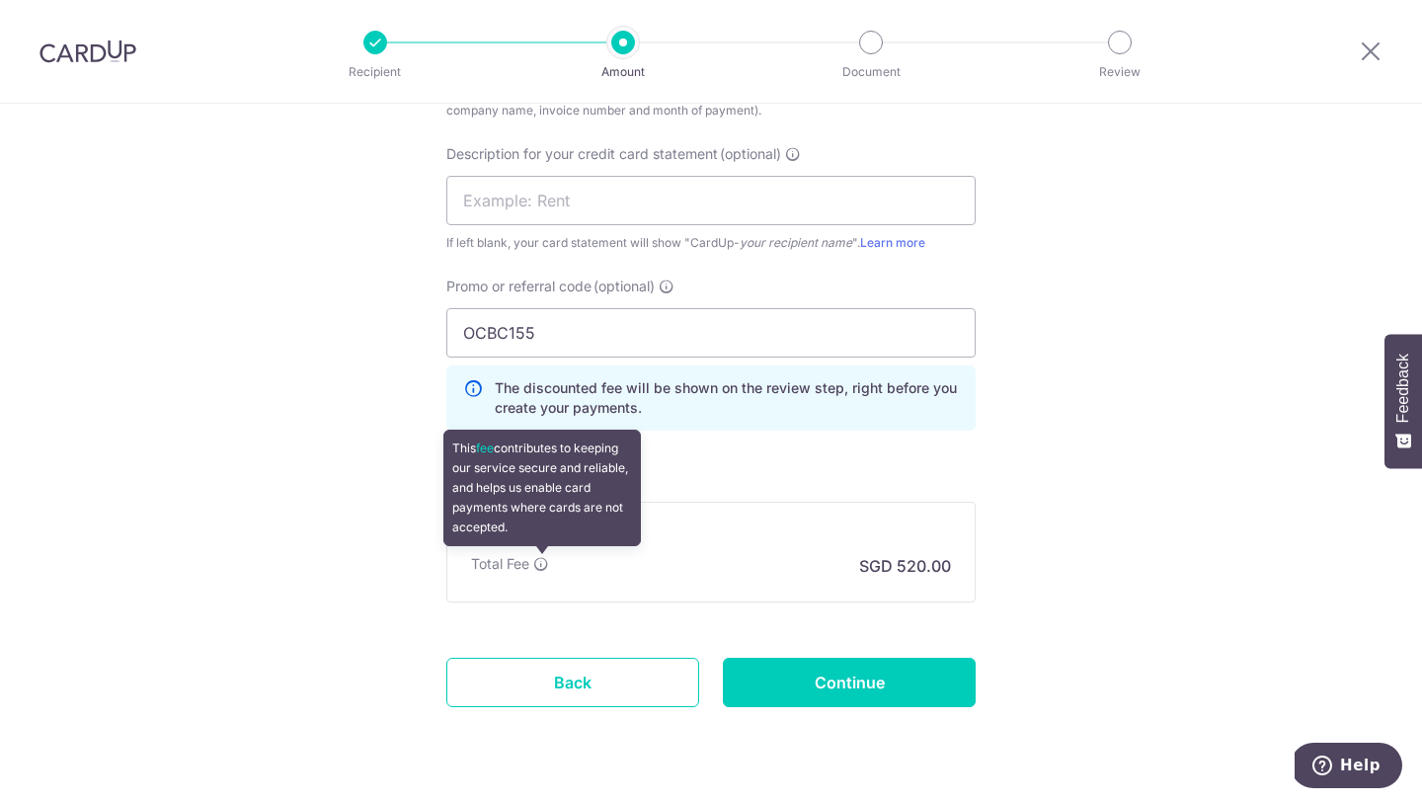
click at [540, 561] on icon at bounding box center [541, 564] width 16 height 16
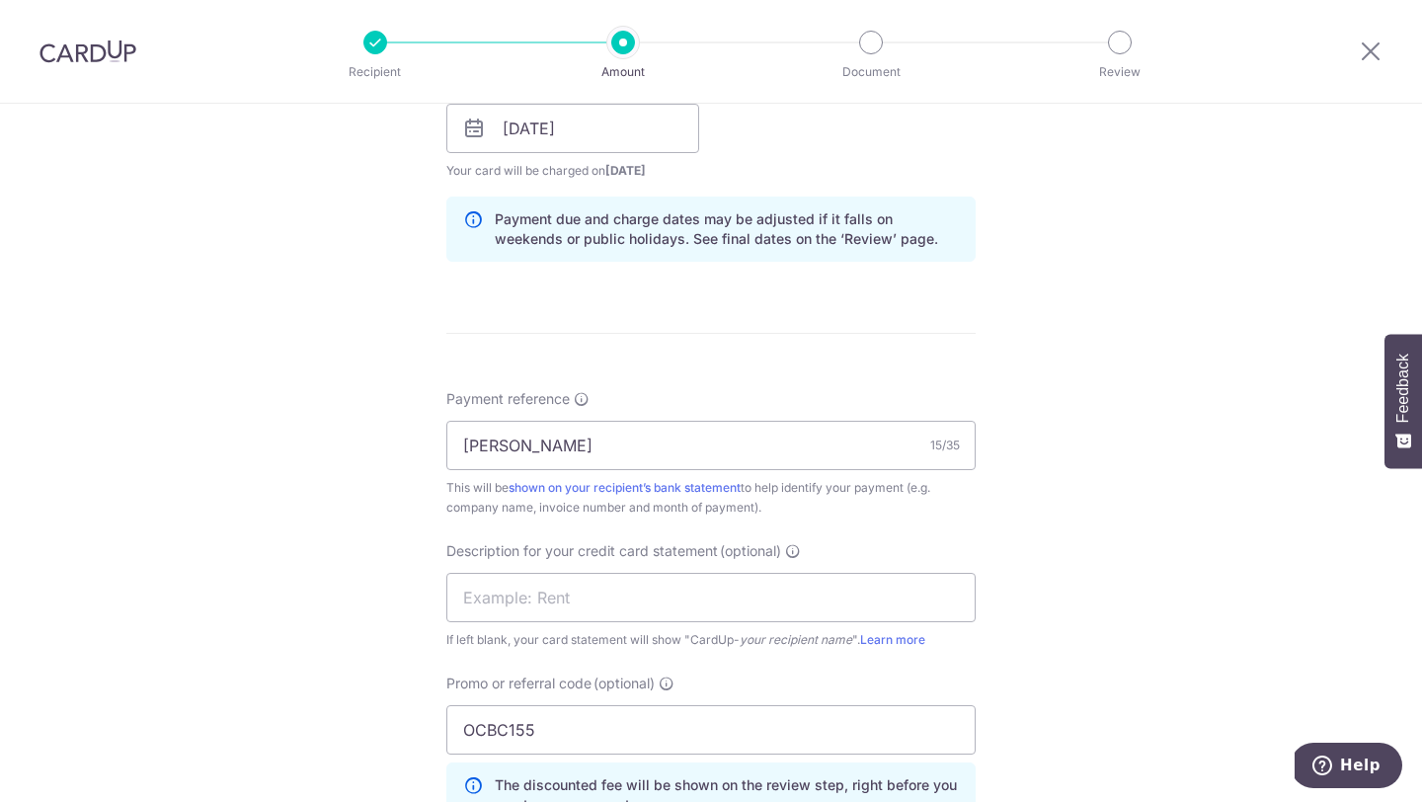
scroll to position [1391, 0]
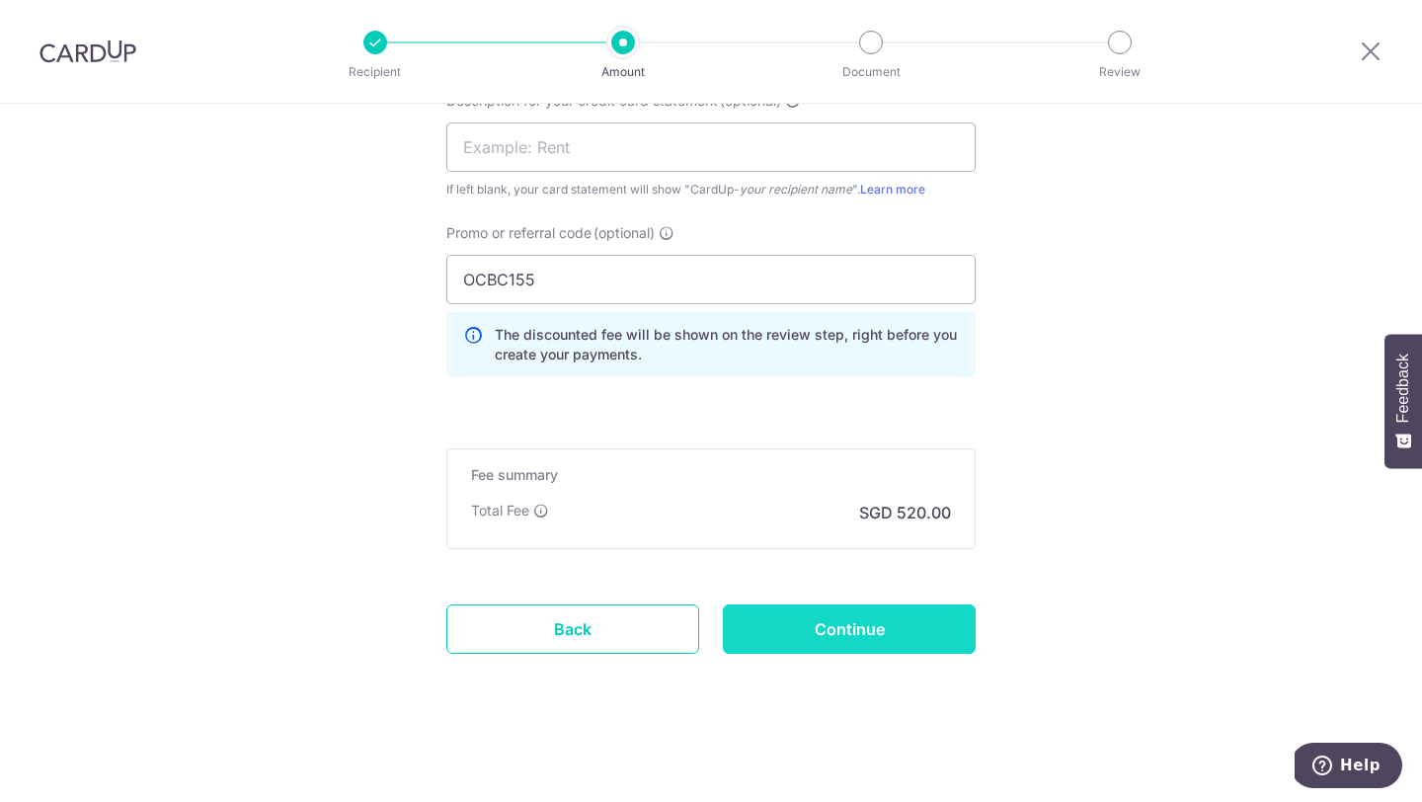
click at [877, 628] on input "Continue" at bounding box center [849, 628] width 253 height 49
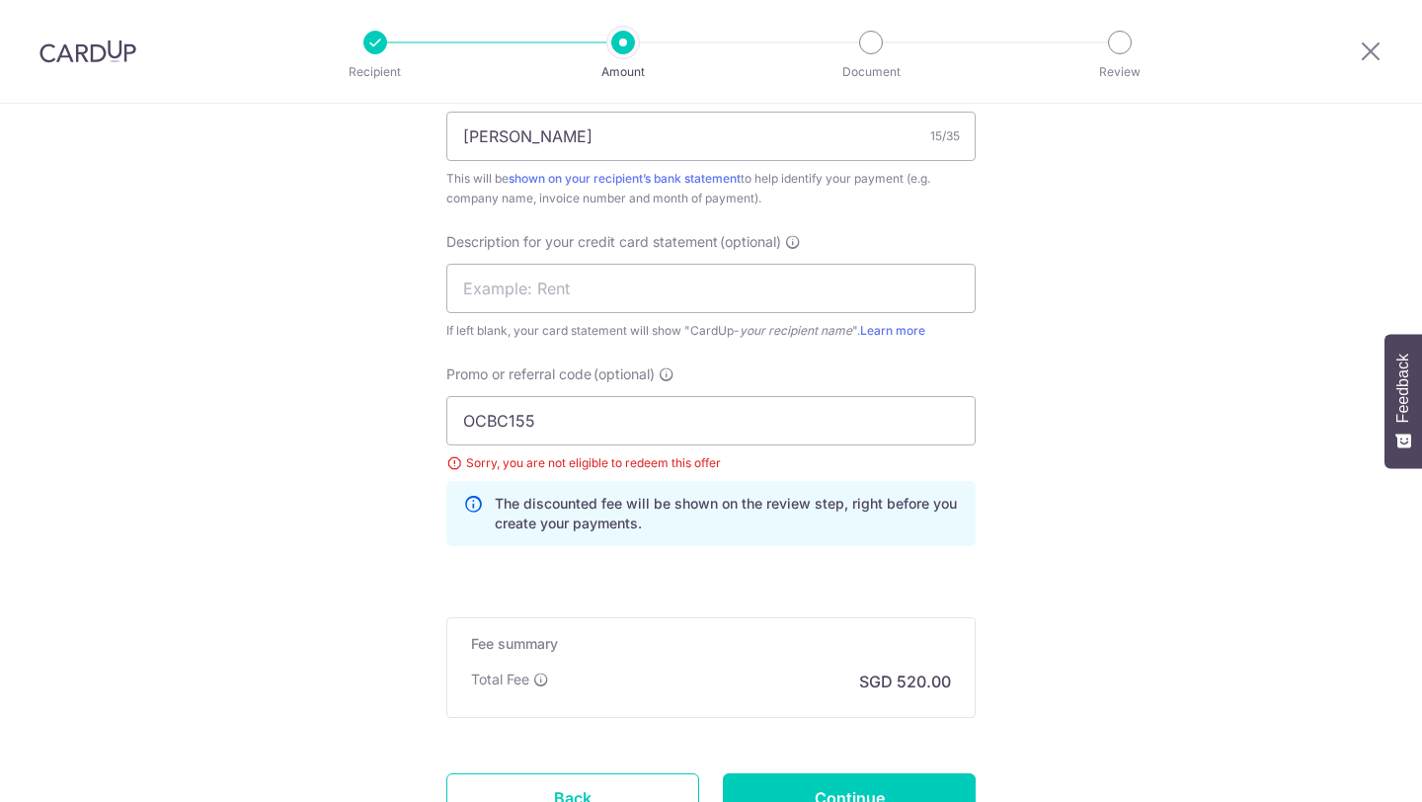
scroll to position [1246, 0]
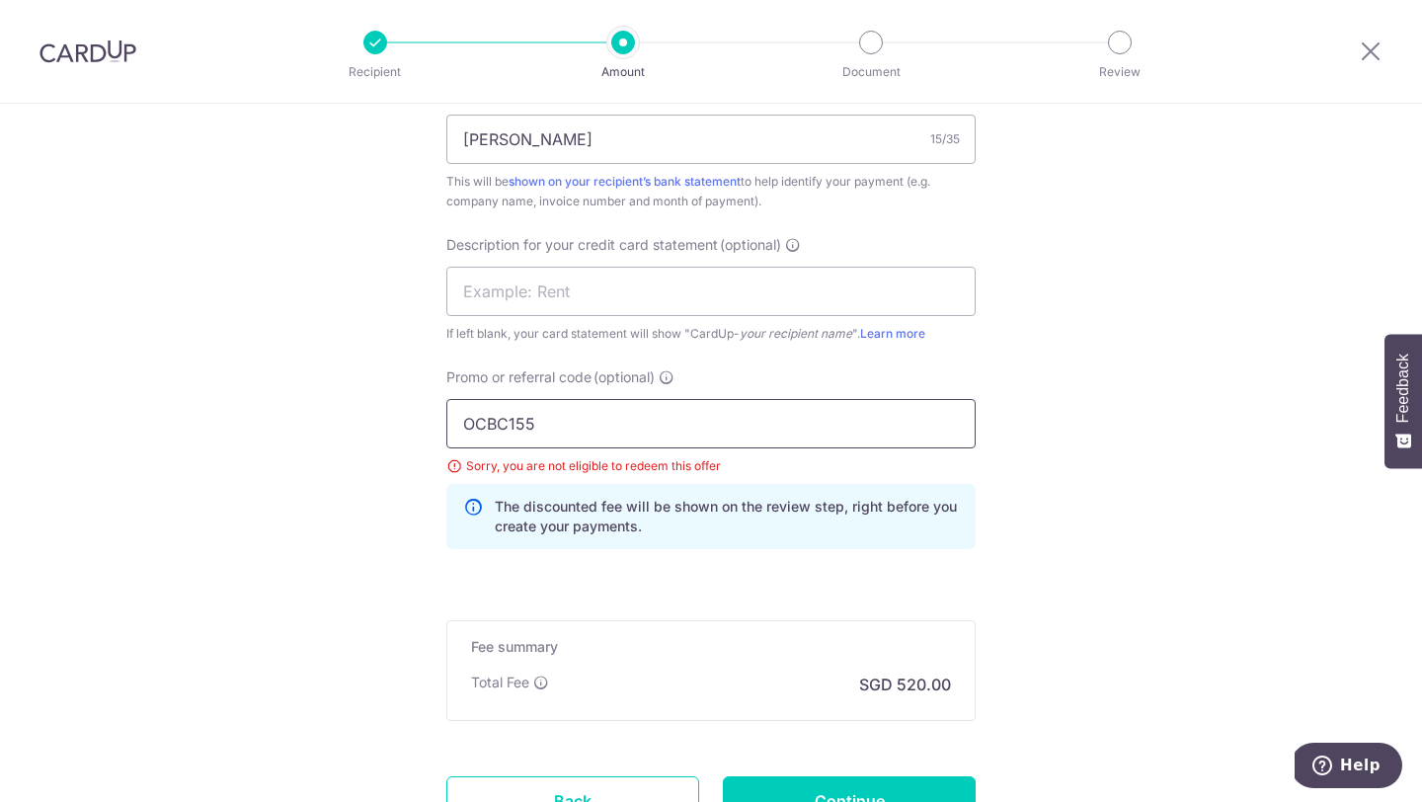
click at [528, 415] on input "OCBC155" at bounding box center [710, 423] width 529 height 49
click at [460, 424] on input "OCBC155" at bounding box center [710, 423] width 529 height 49
type input "OCBC155"
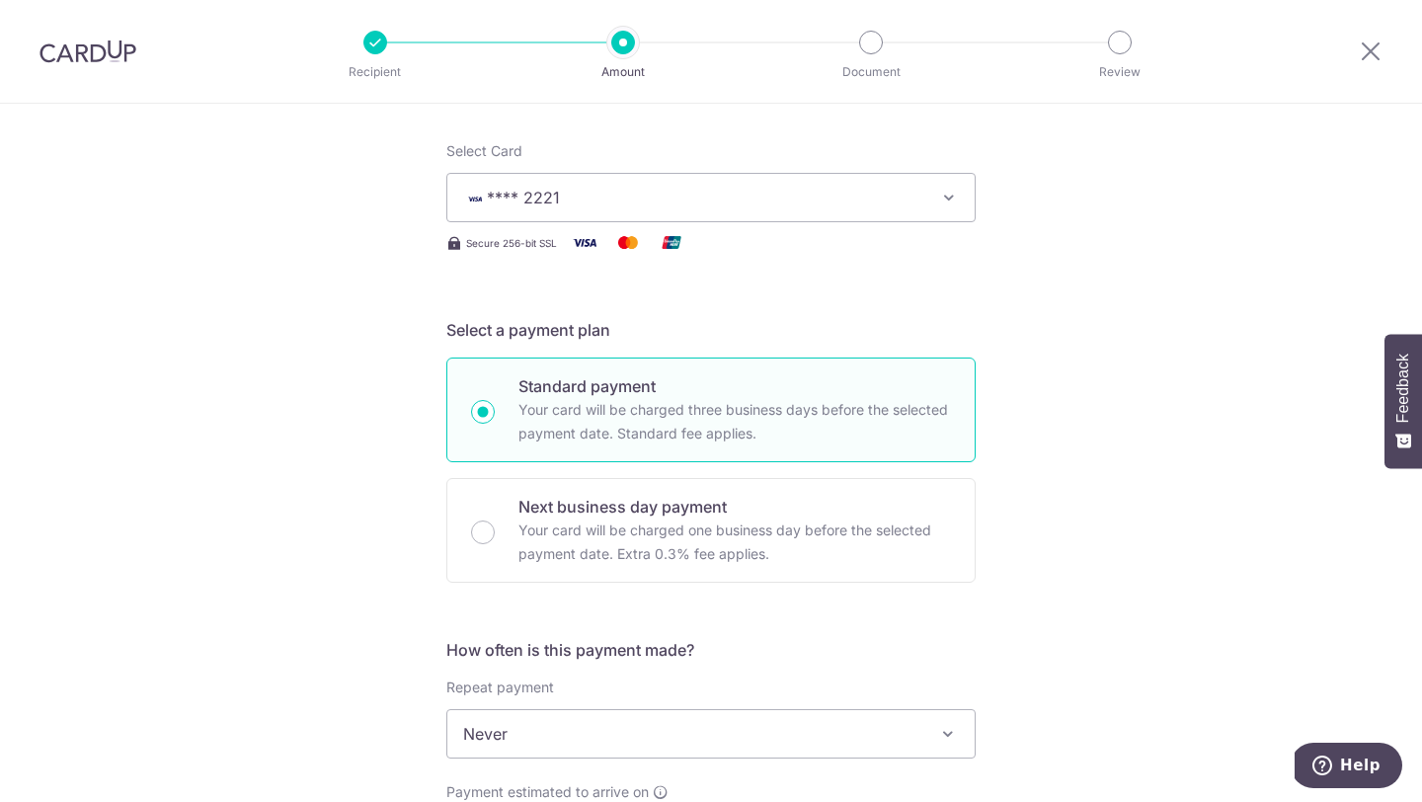
scroll to position [113, 0]
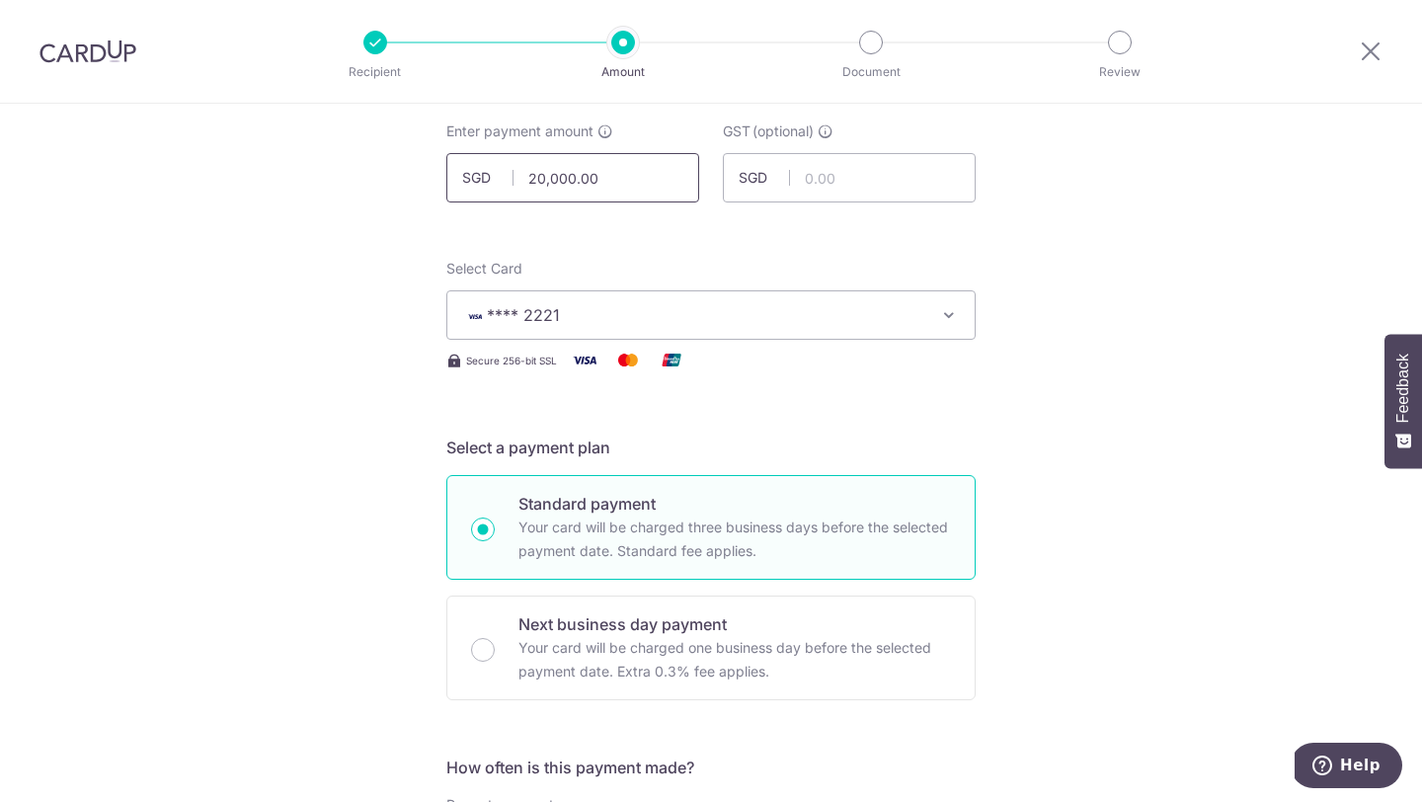
drag, startPoint x: 603, startPoint y: 177, endPoint x: 522, endPoint y: 176, distance: 80.0
click at [522, 176] on input "20,000.00" at bounding box center [572, 177] width 253 height 49
type input "18,000.00"
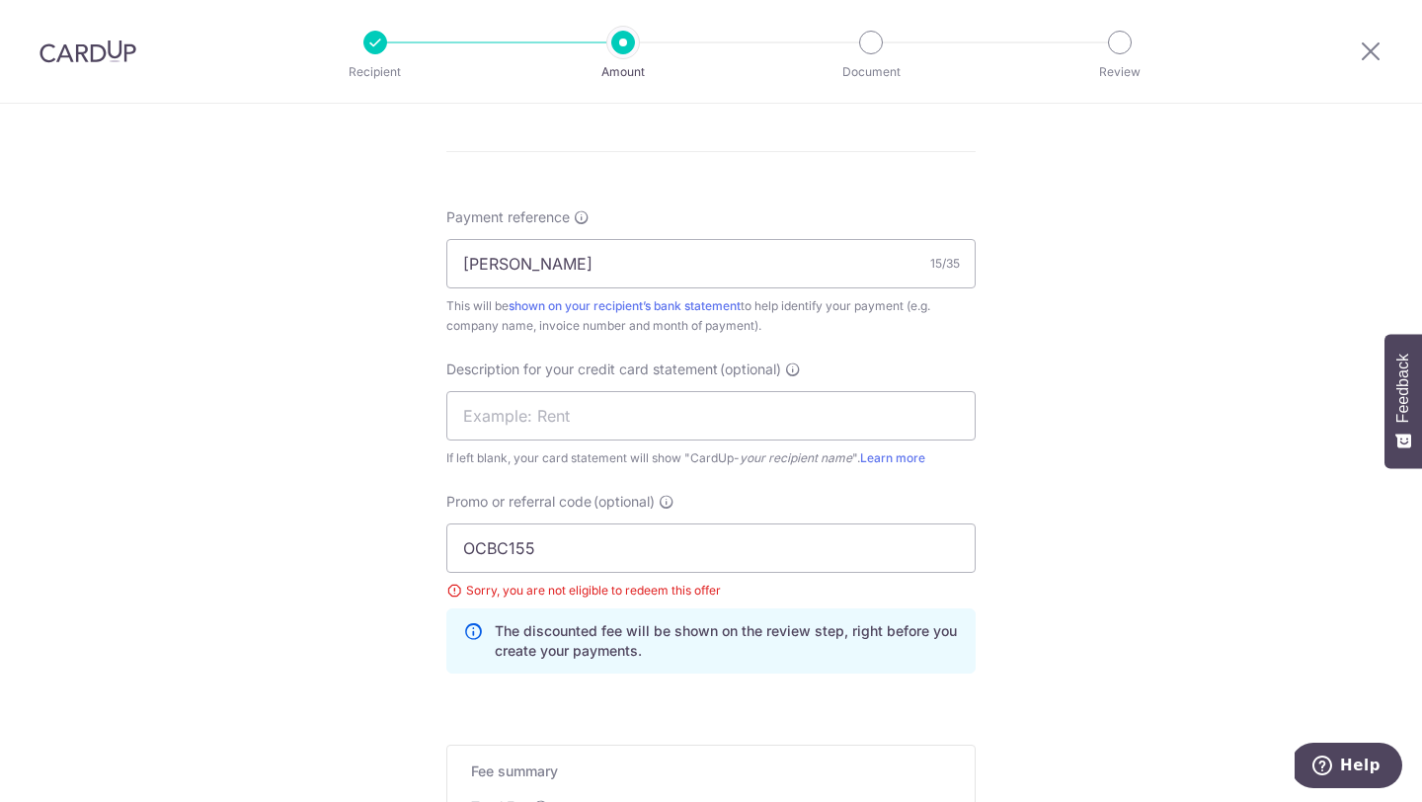
scroll to position [1243, 0]
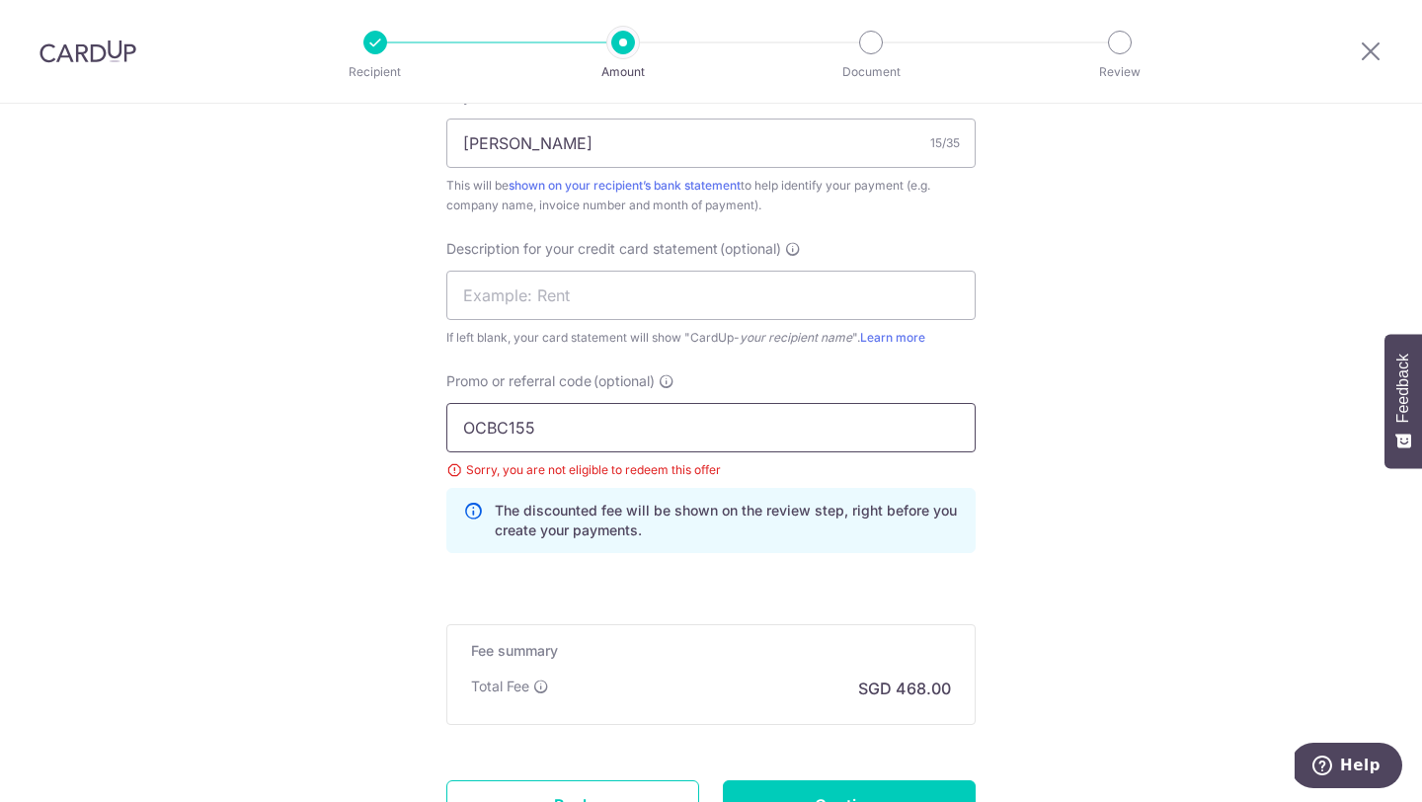
click at [711, 447] on input "OCBC155" at bounding box center [710, 427] width 529 height 49
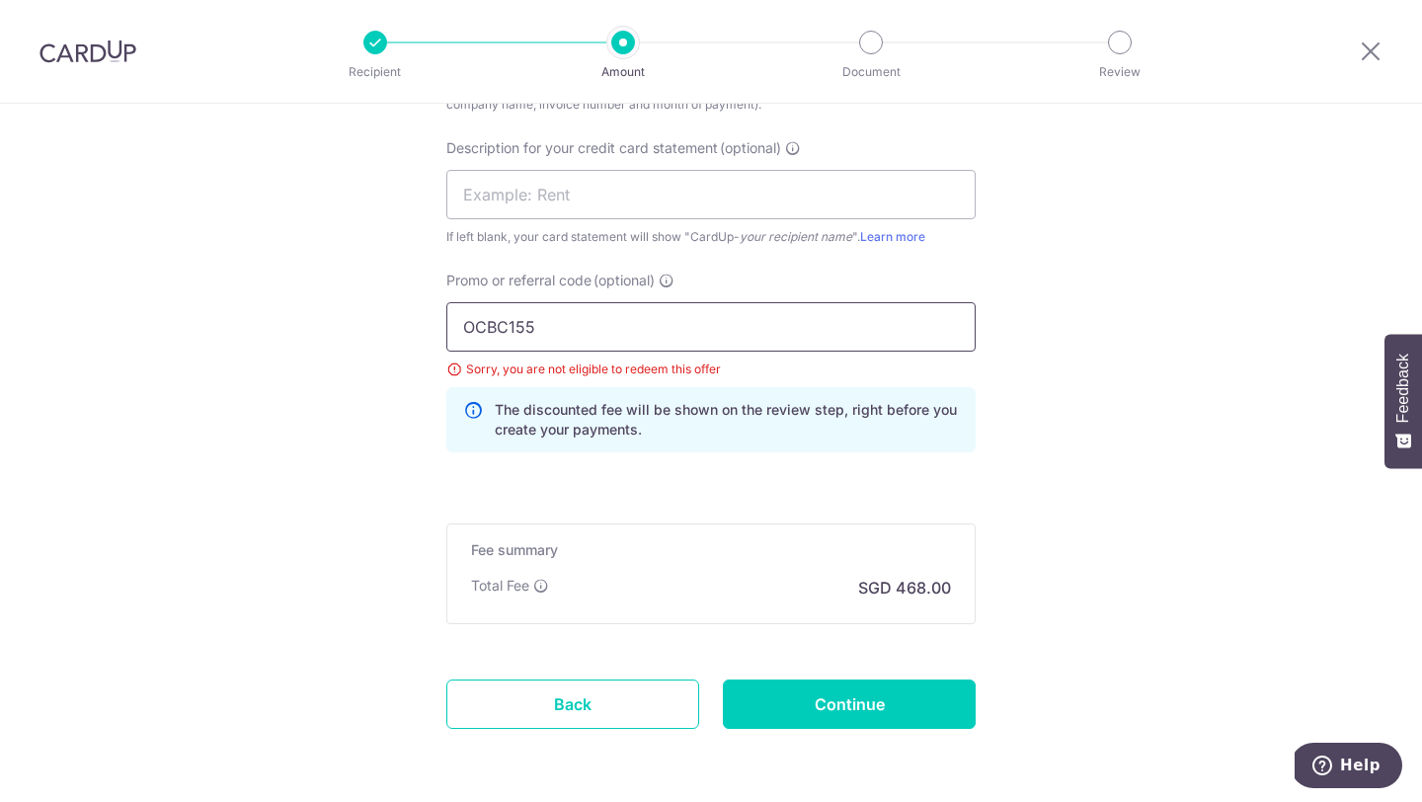
scroll to position [1418, 0]
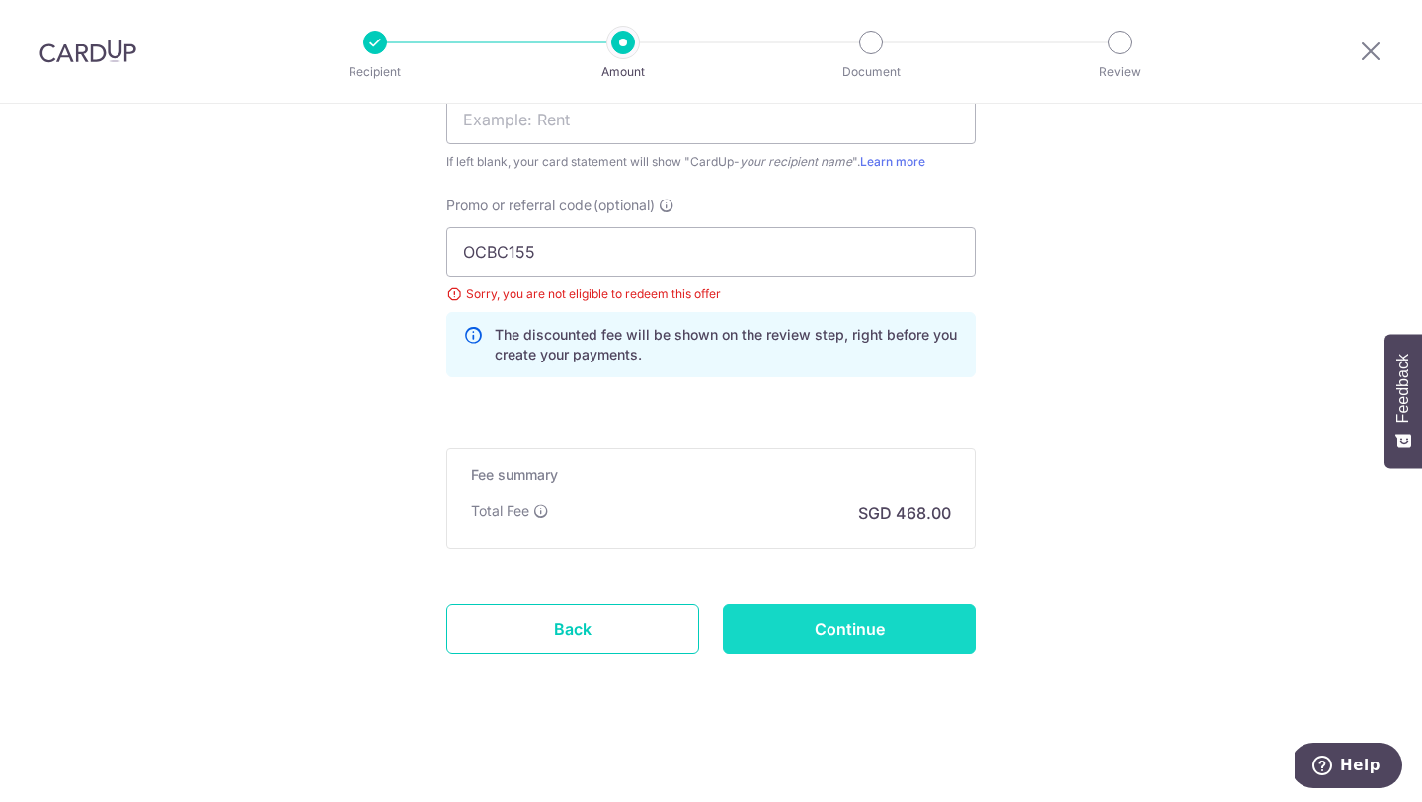
click at [875, 640] on input "Continue" at bounding box center [849, 628] width 253 height 49
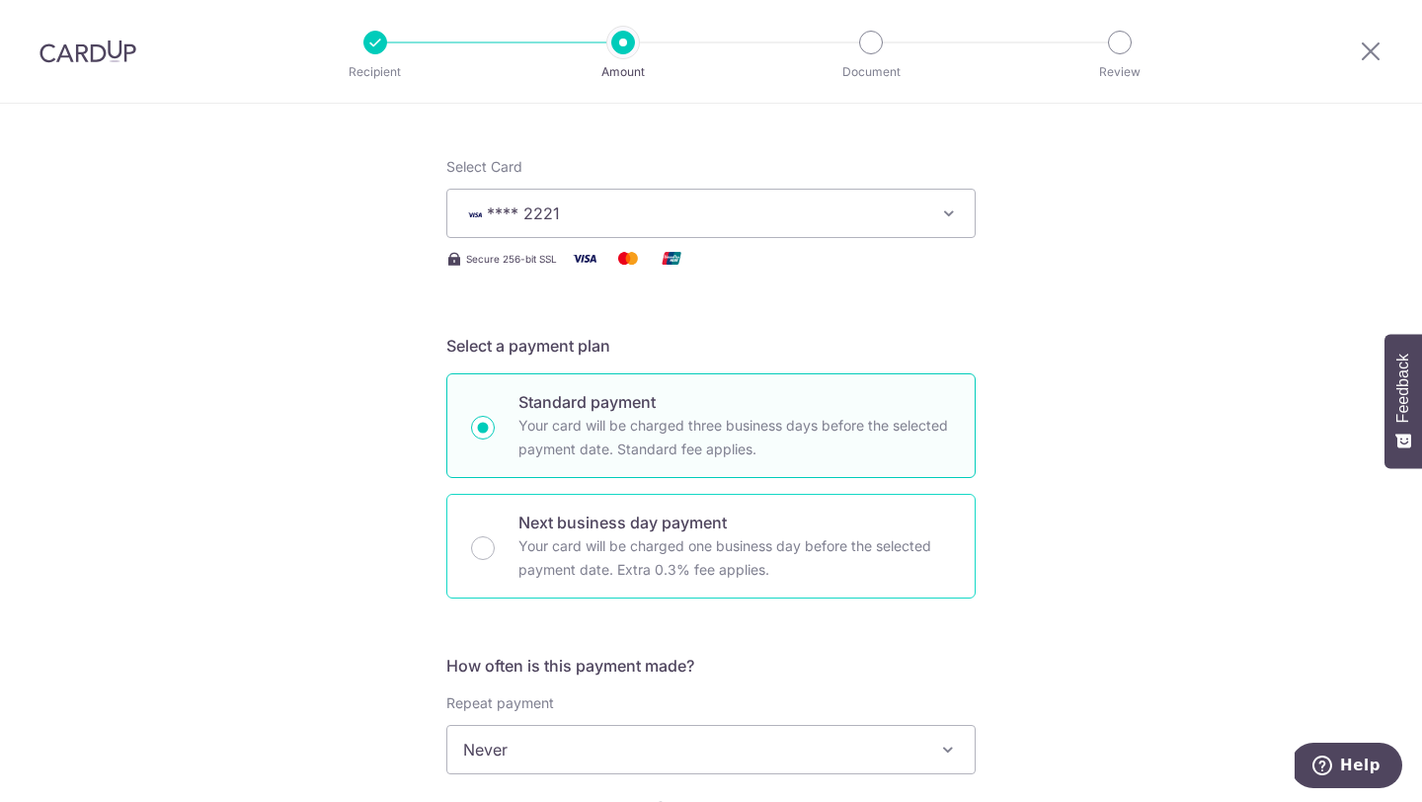
scroll to position [13, 0]
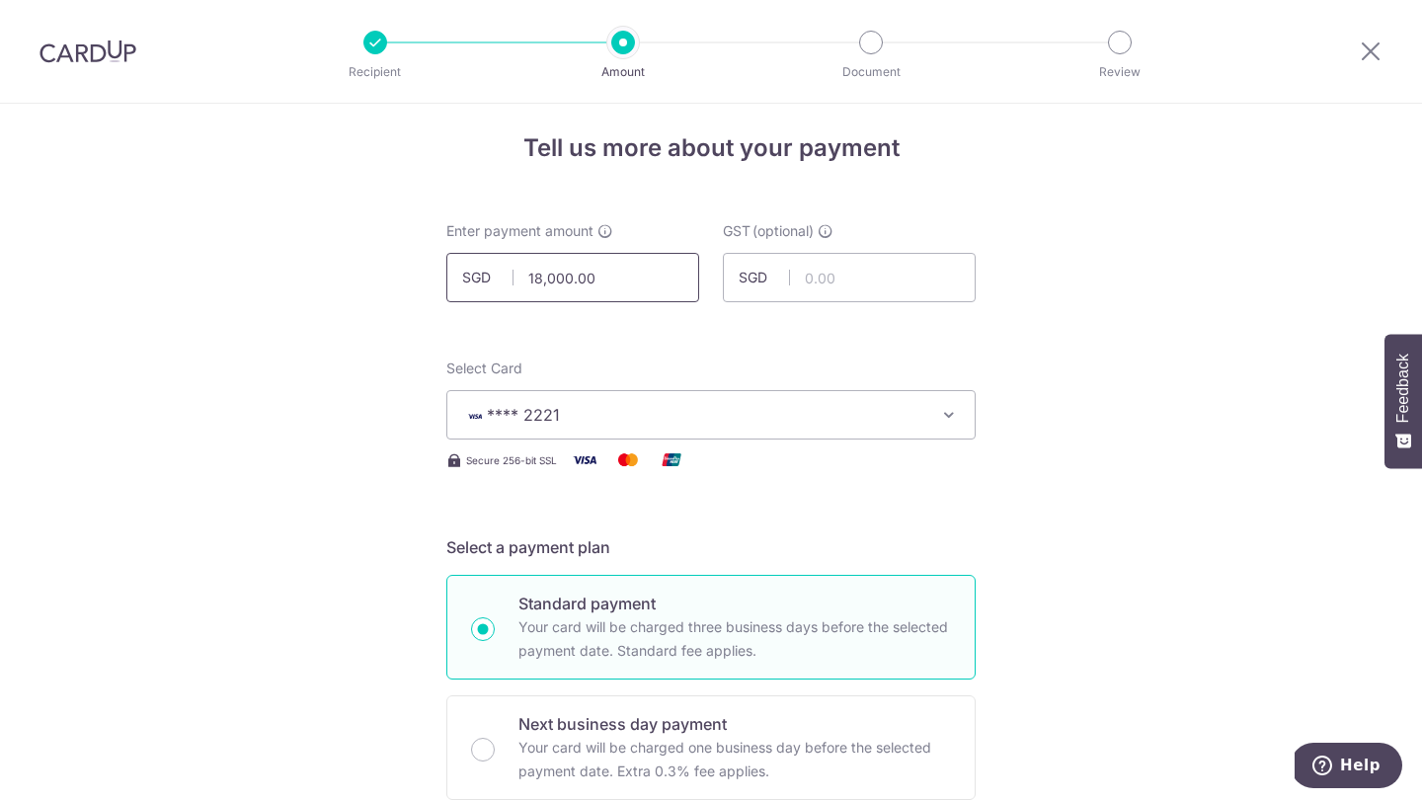
click at [561, 274] on input "18,000.00" at bounding box center [572, 277] width 253 height 49
type input "18,000.00"
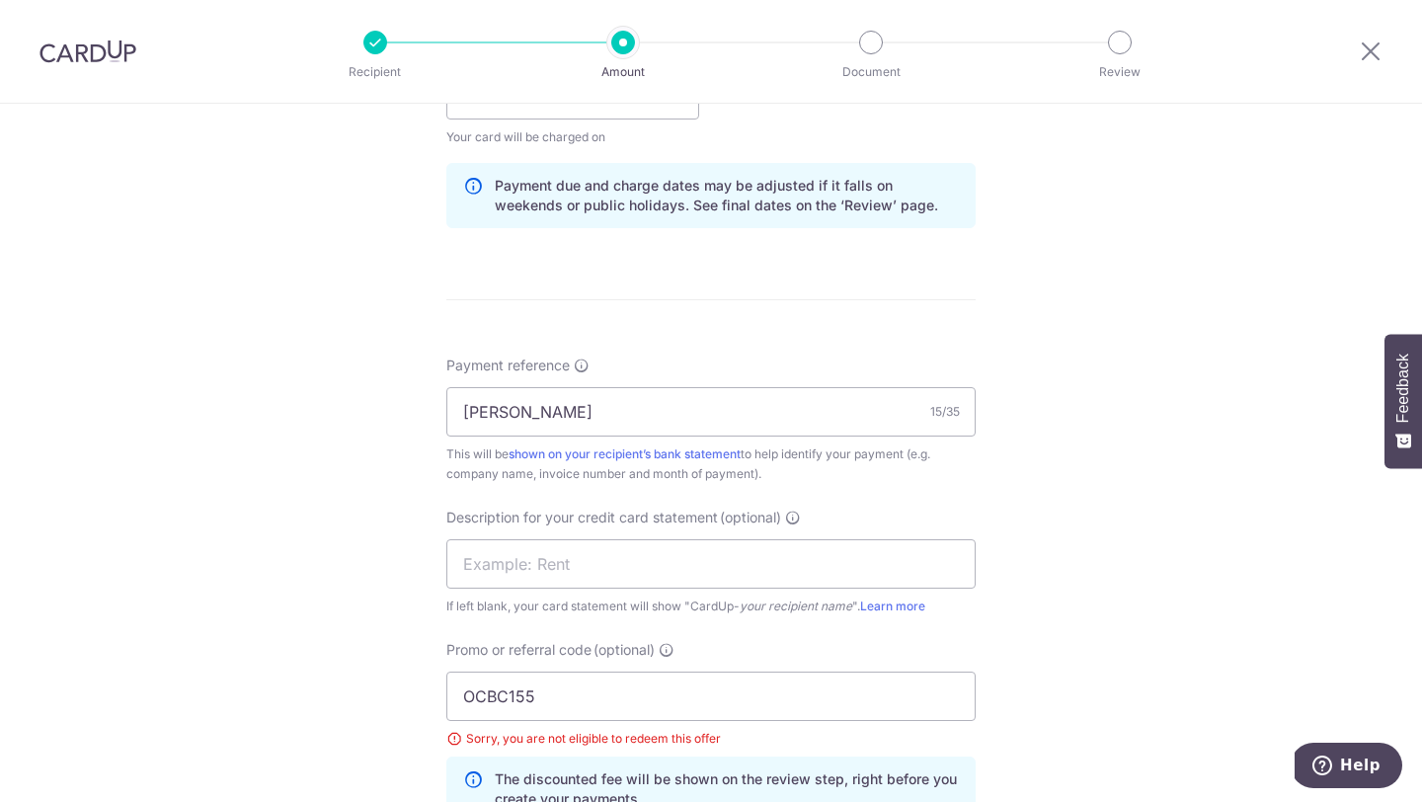
scroll to position [1122, 0]
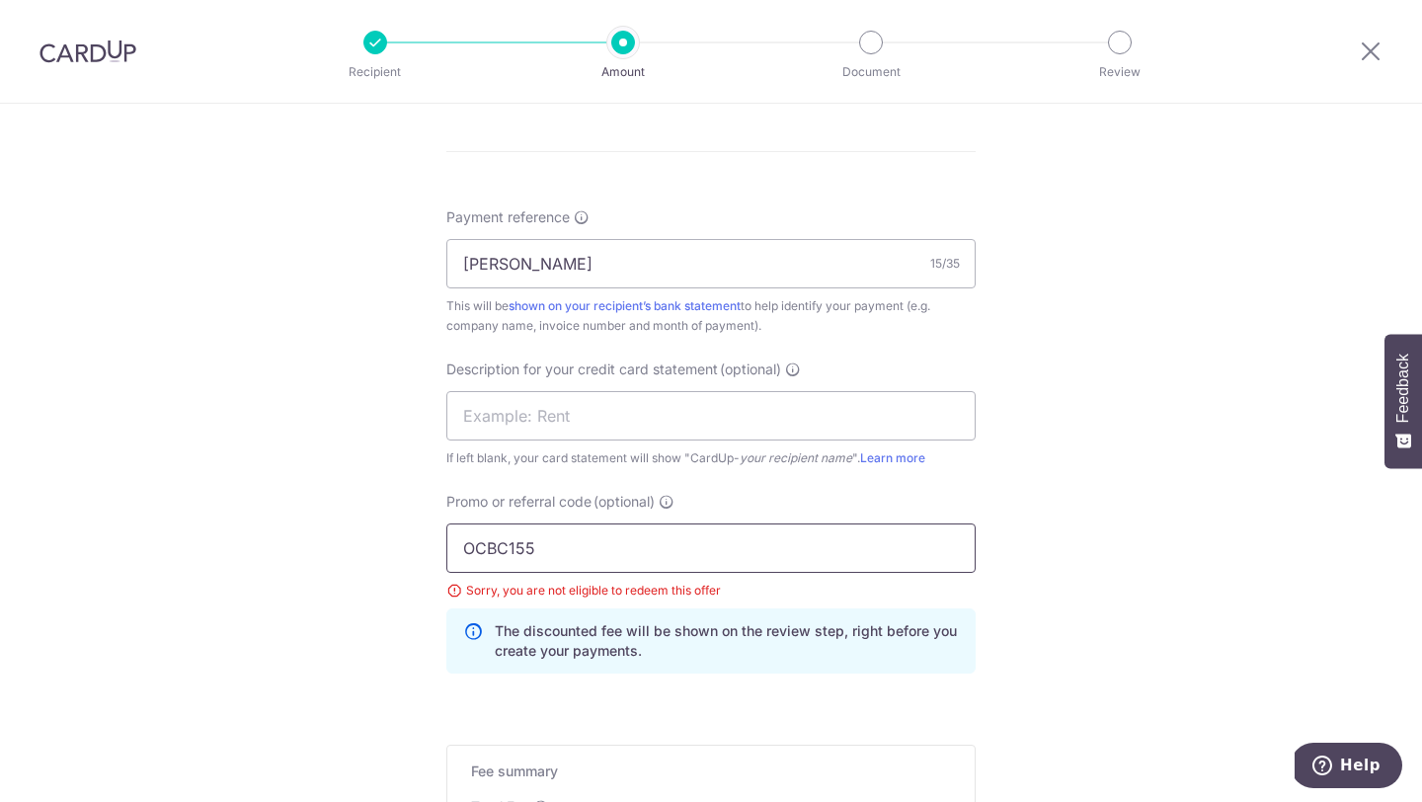
click at [511, 553] on input "OCBC155" at bounding box center [710, 547] width 529 height 49
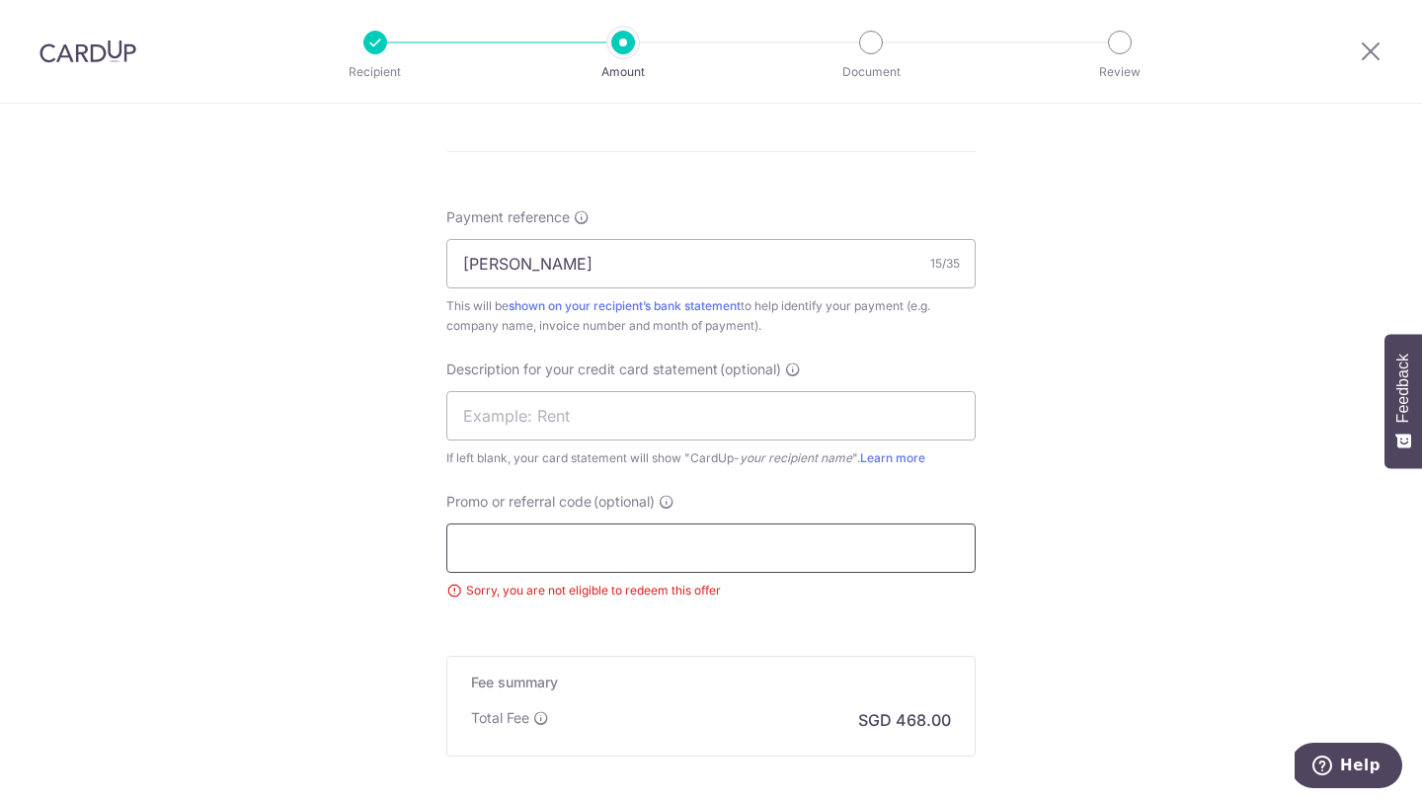
paste input "OCBC155"
type input "OCBC155"
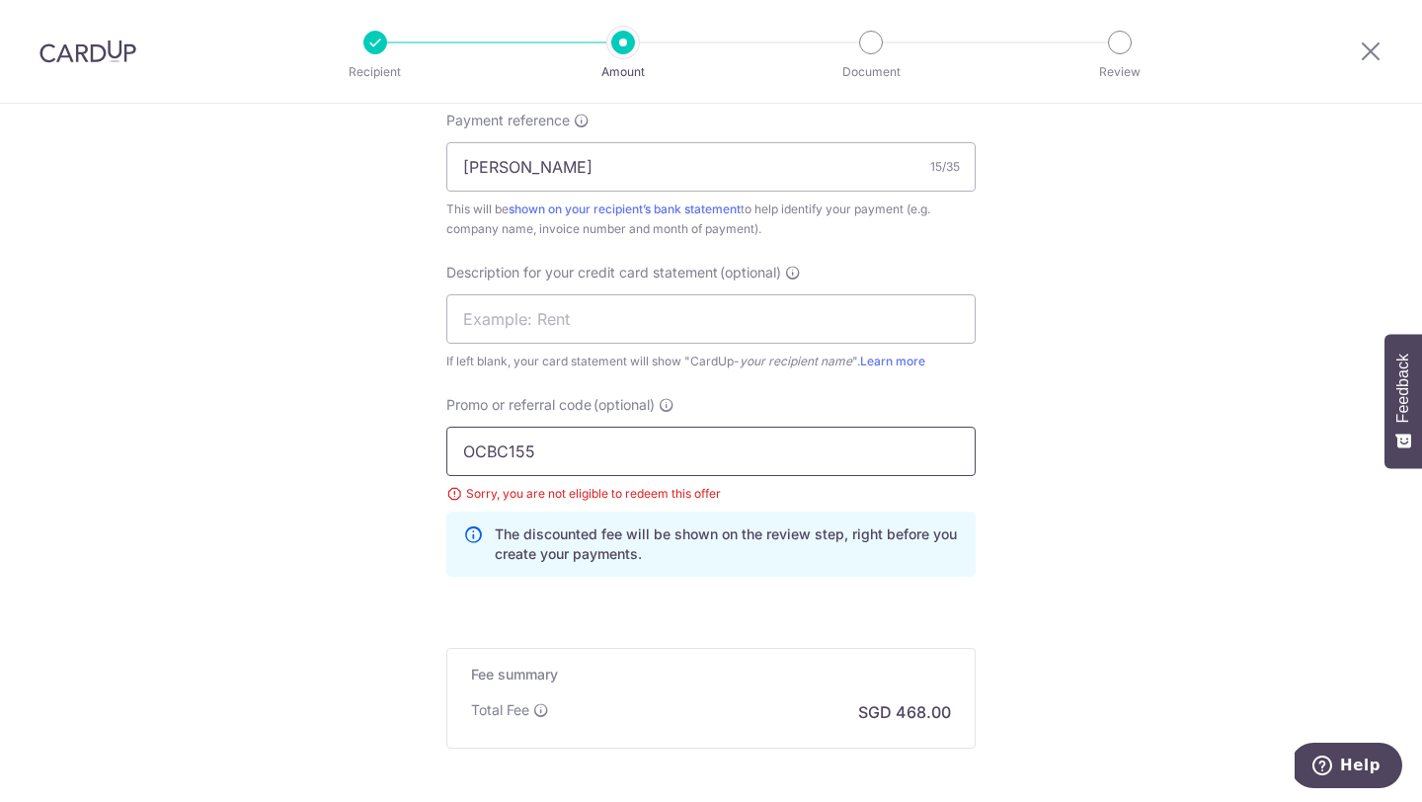
scroll to position [1418, 0]
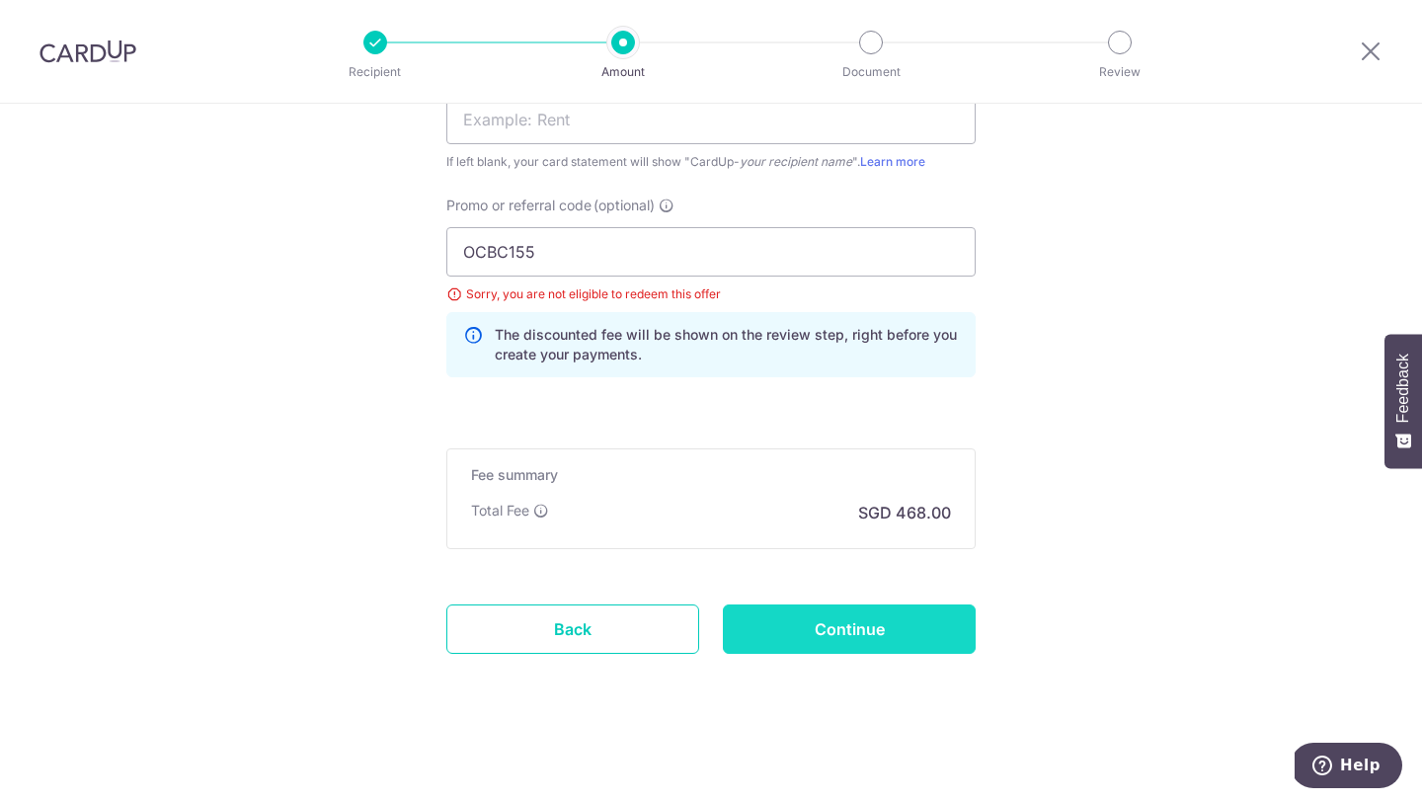
click at [901, 627] on input "Continue" at bounding box center [849, 628] width 253 height 49
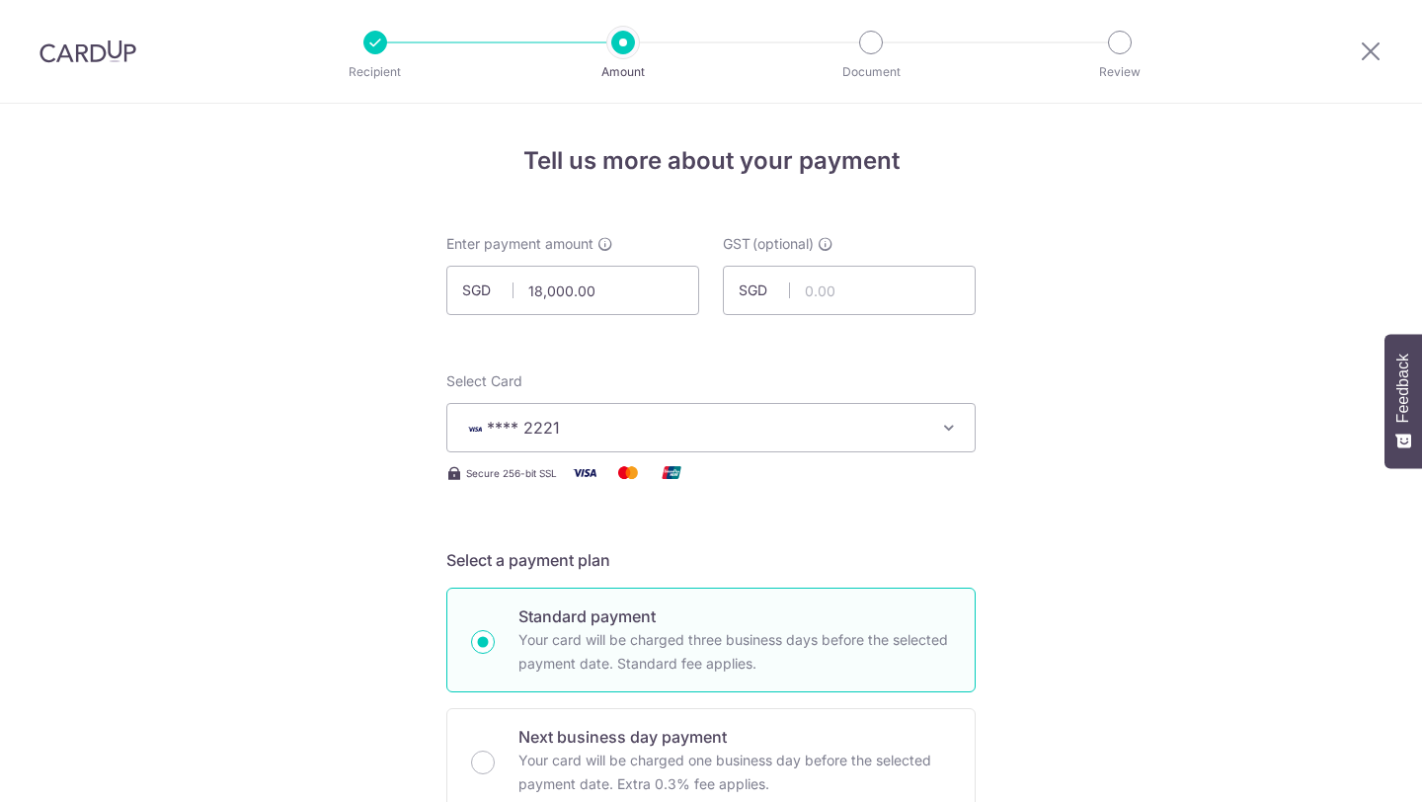
scroll to position [1418, 0]
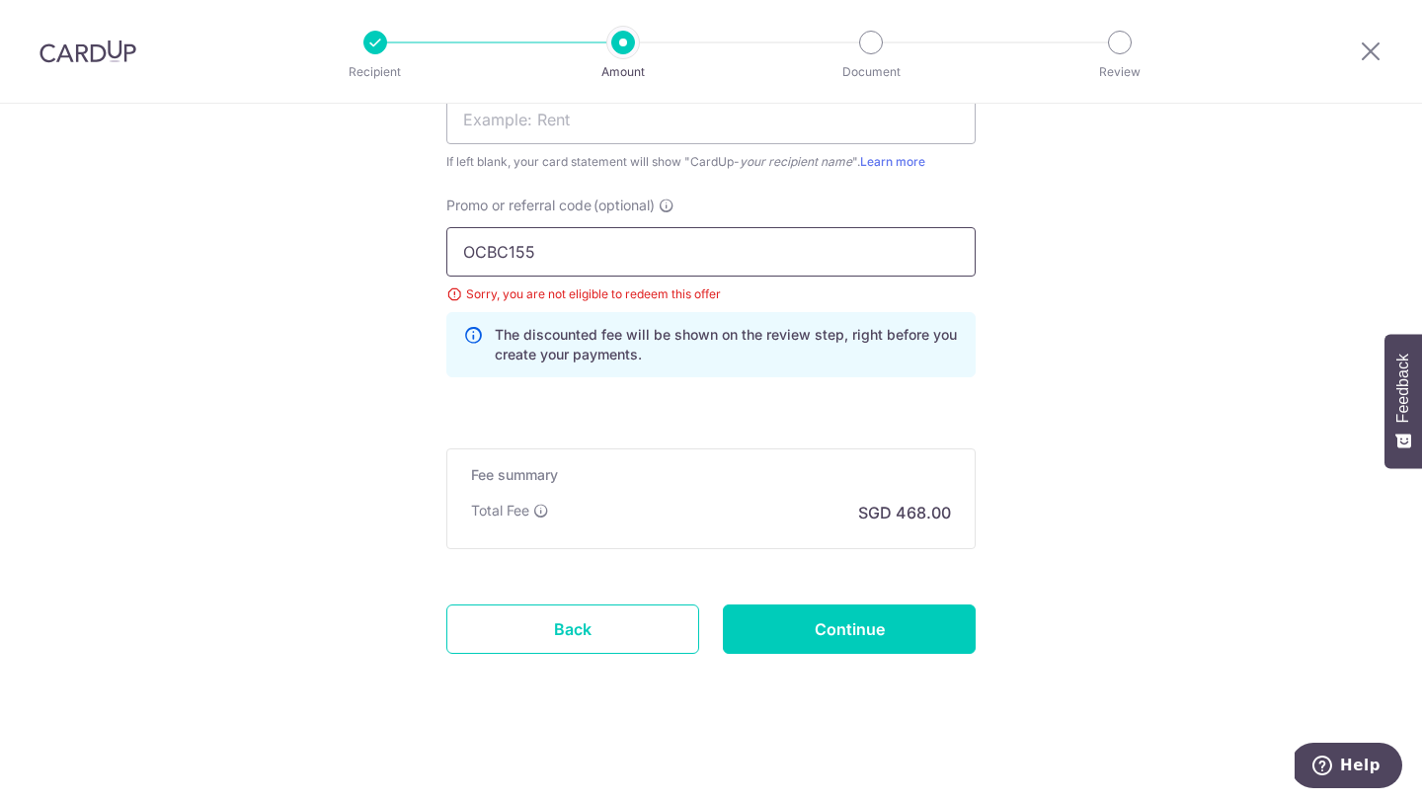
click at [511, 245] on input "OCBC155" at bounding box center [710, 251] width 529 height 49
paste input "9"
type input "OCBC195"
click at [888, 614] on input "Continue" at bounding box center [849, 628] width 253 height 49
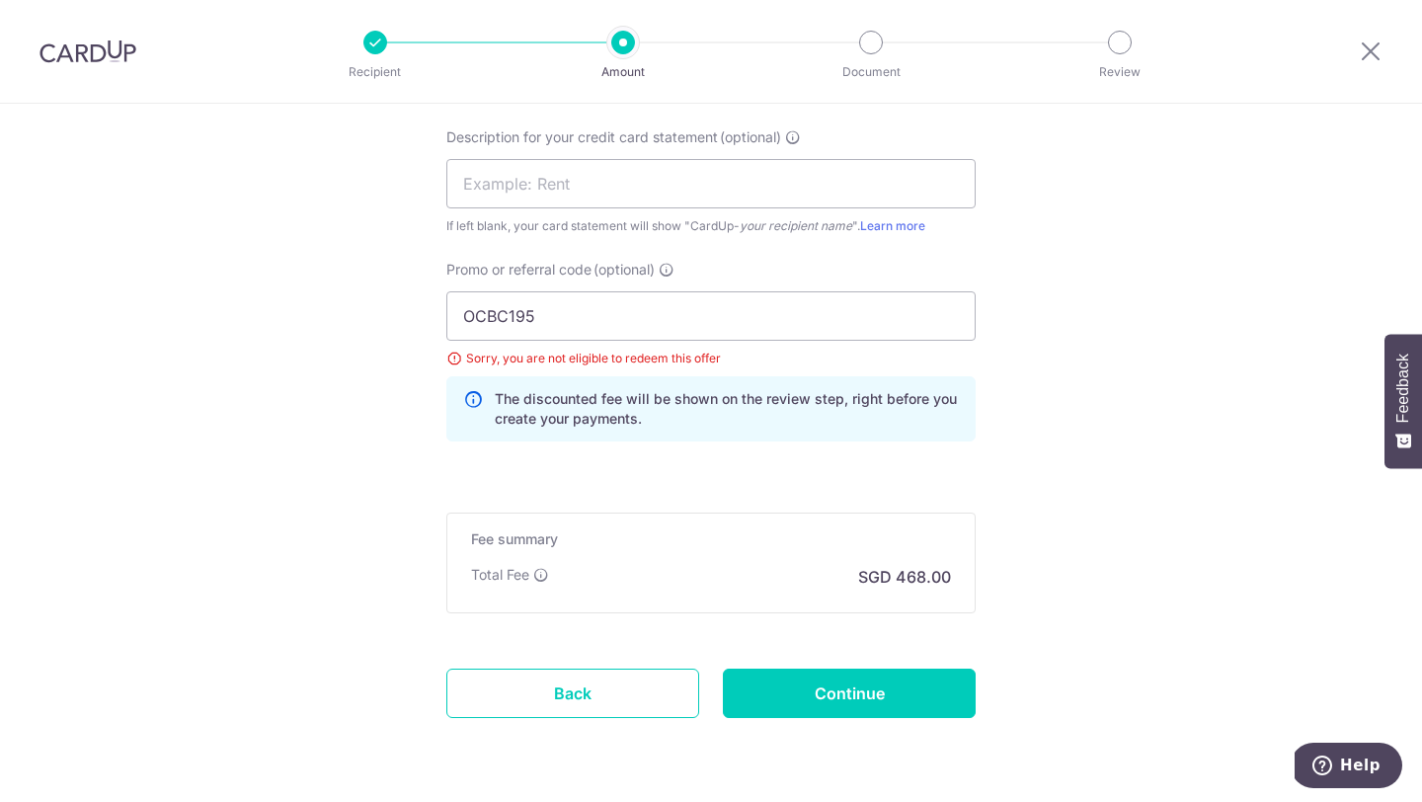
scroll to position [1345, 0]
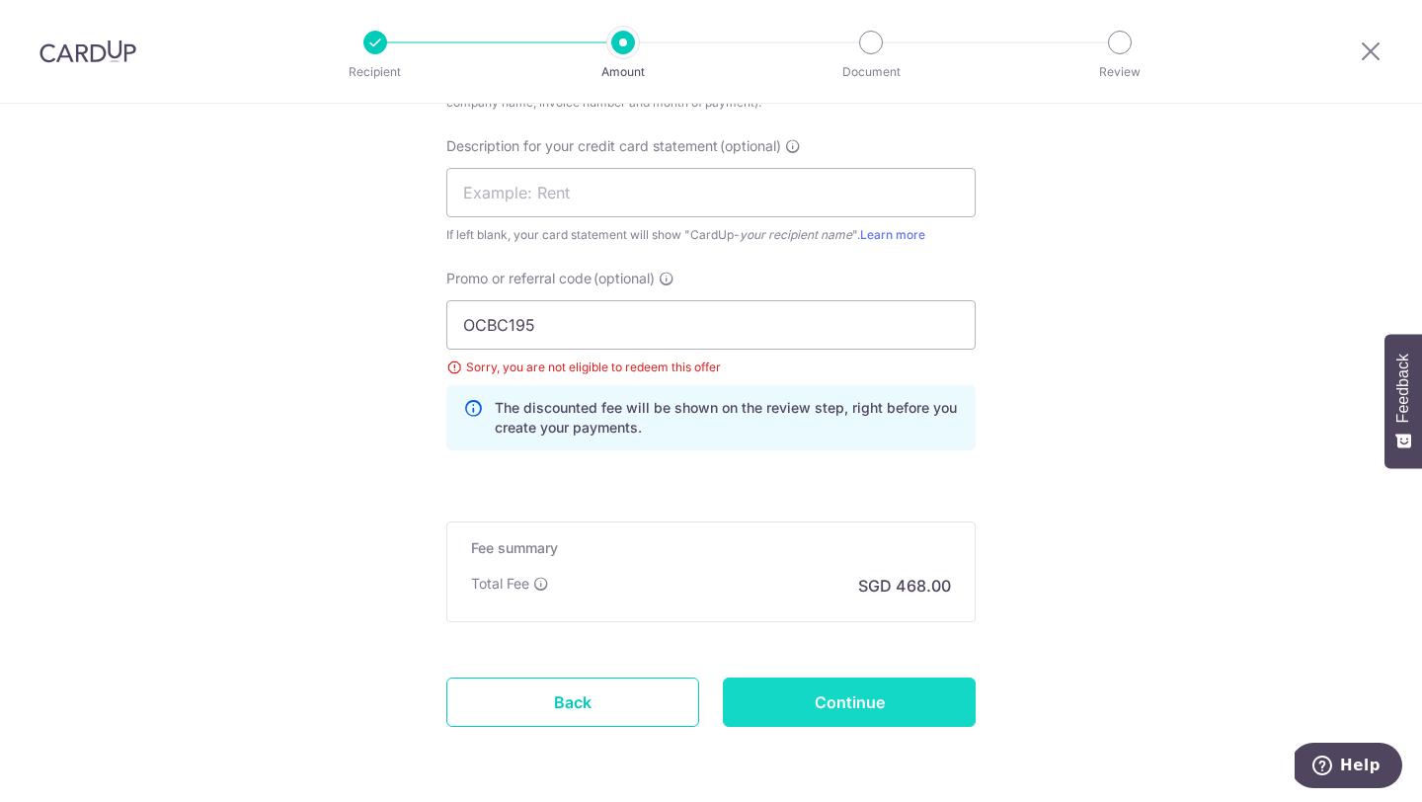
click at [816, 709] on input "Continue" at bounding box center [849, 702] width 253 height 49
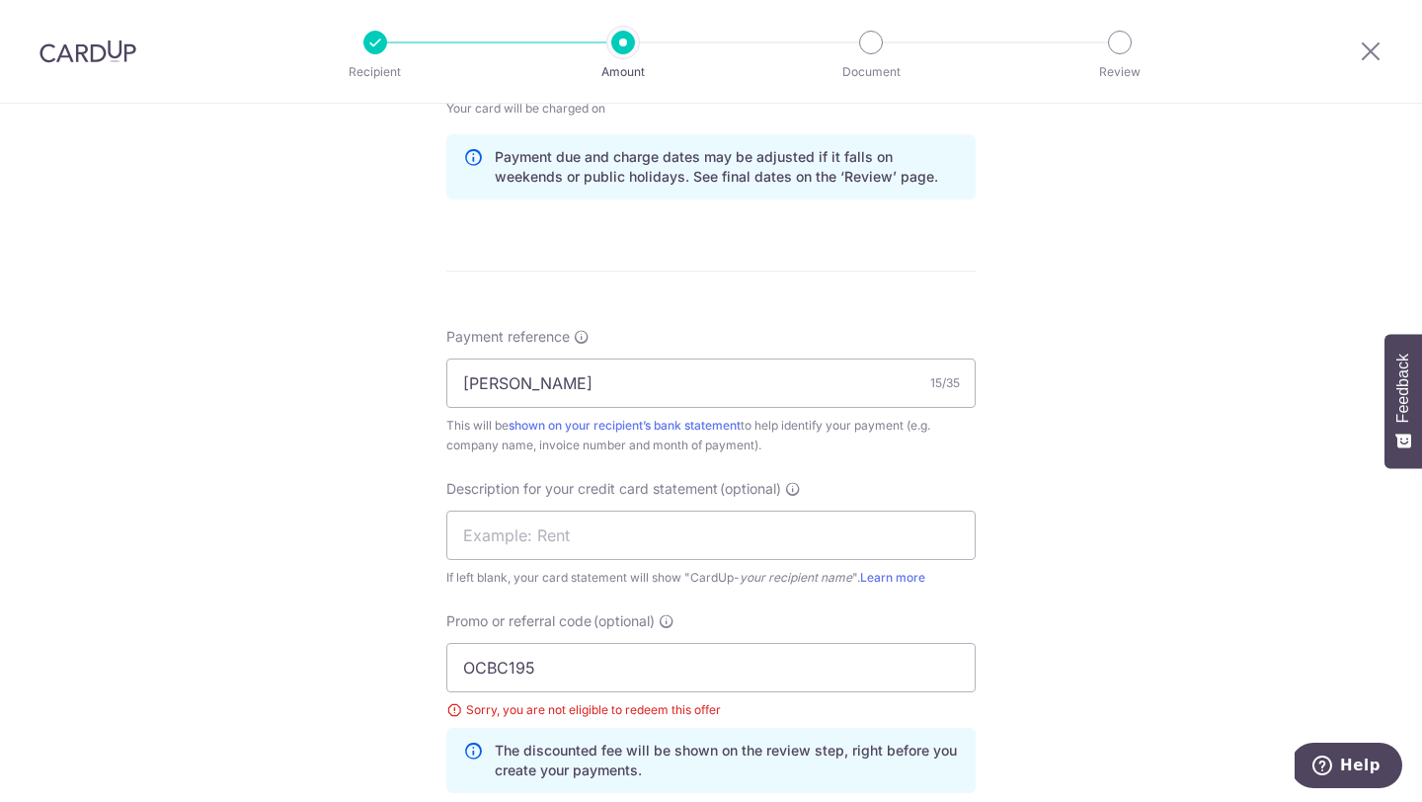
scroll to position [1181, 0]
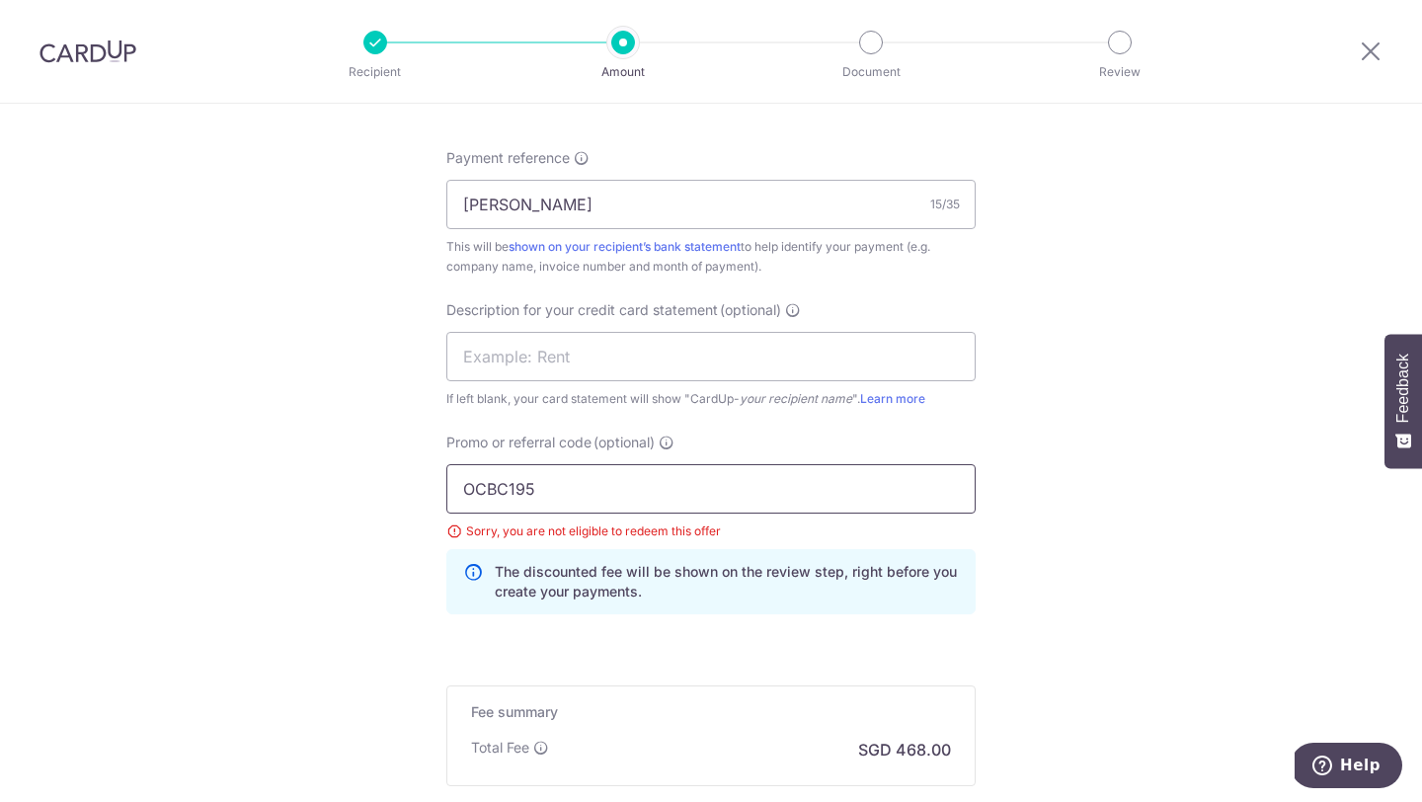
click at [523, 475] on input "OCBC195" at bounding box center [710, 488] width 529 height 49
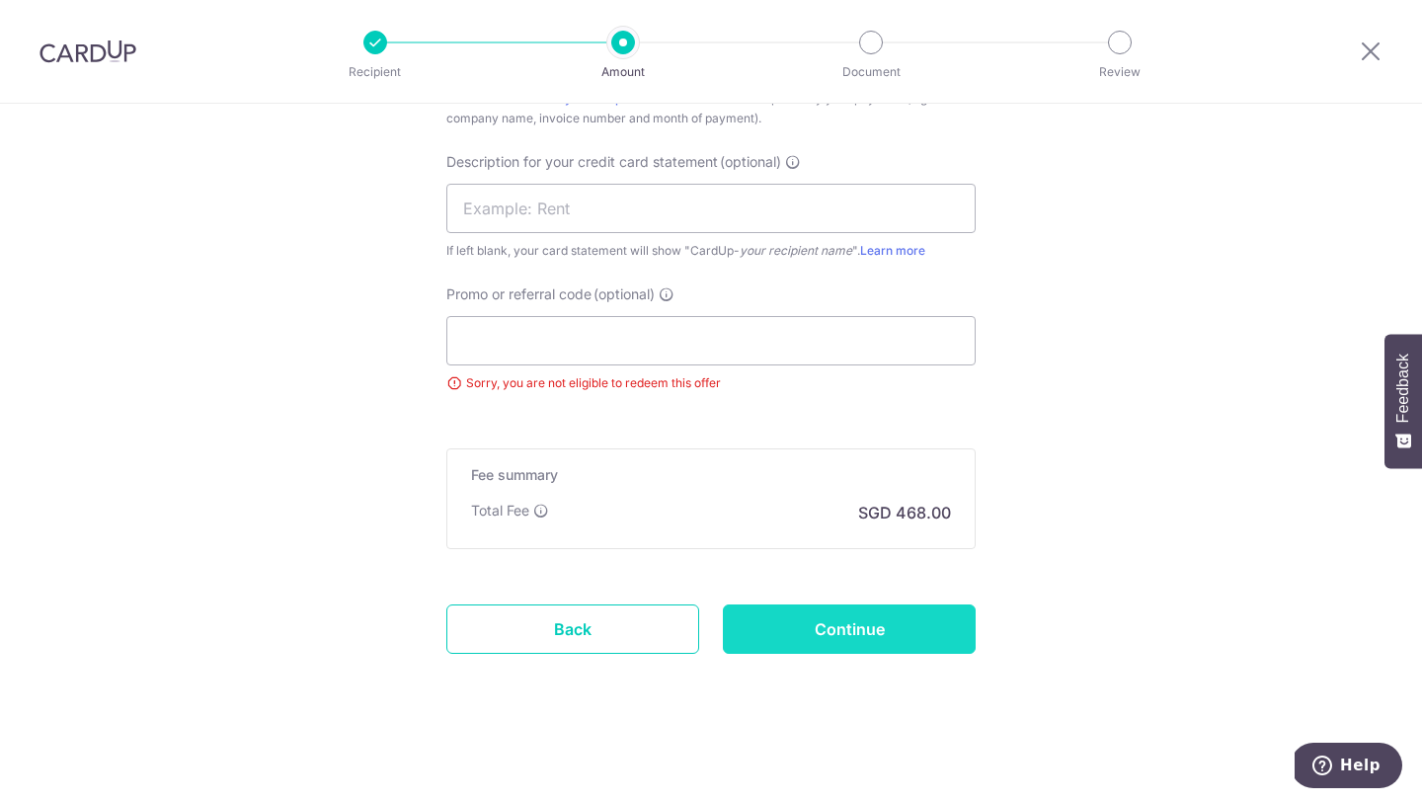
click at [908, 637] on input "Continue" at bounding box center [849, 628] width 253 height 49
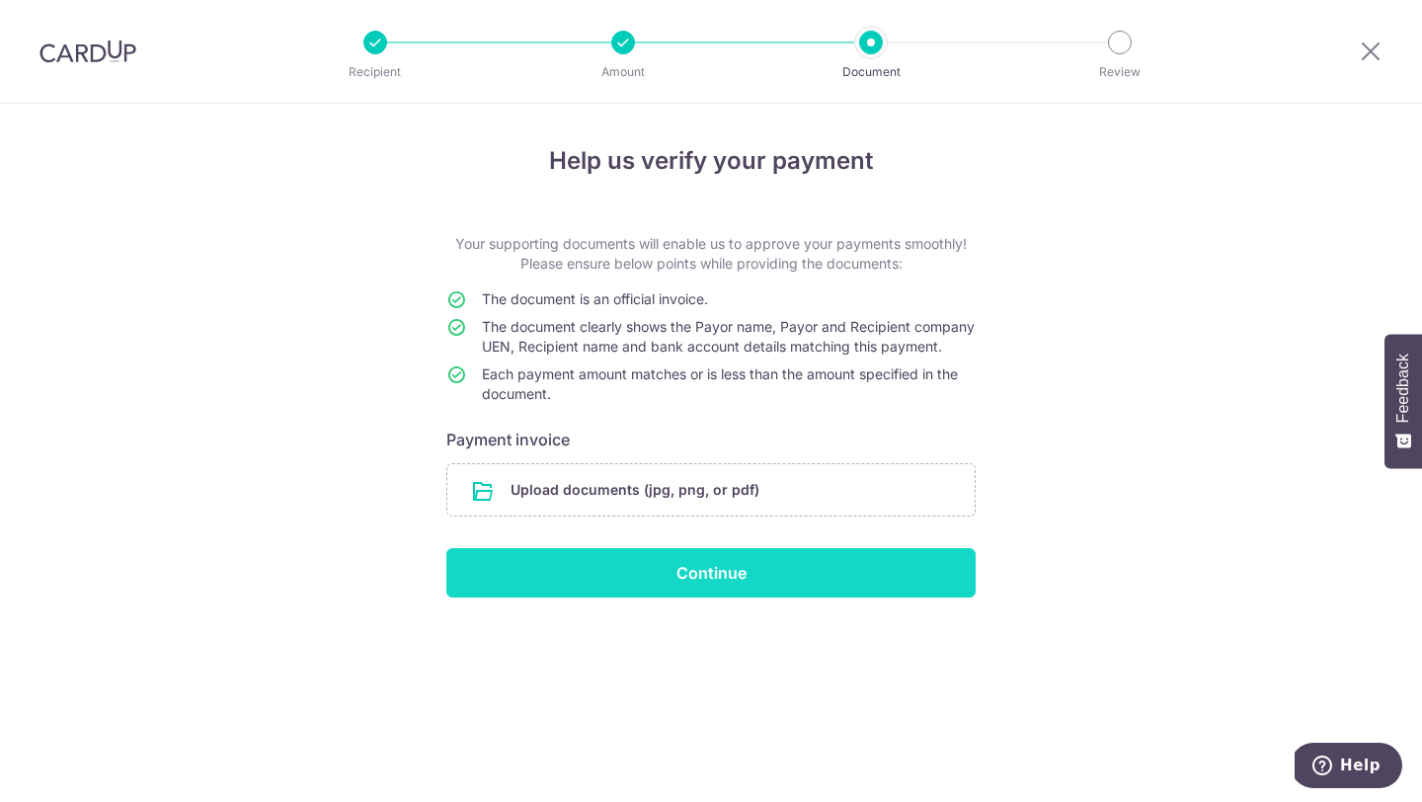
click at [765, 590] on input "Continue" at bounding box center [710, 572] width 529 height 49
